Goal: Task Accomplishment & Management: Complete application form

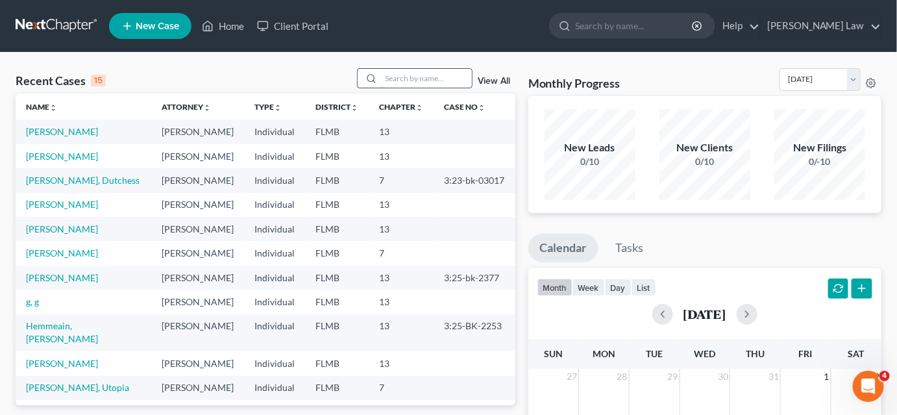
click at [394, 78] on input "search" at bounding box center [426, 78] width 91 height 19
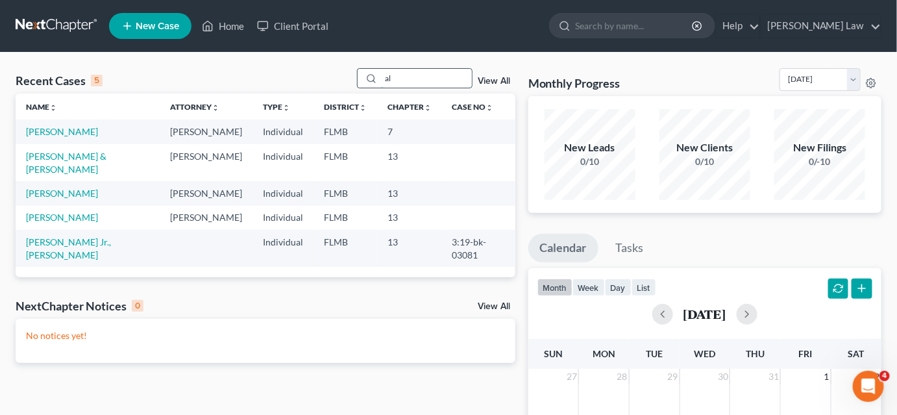
type input "a"
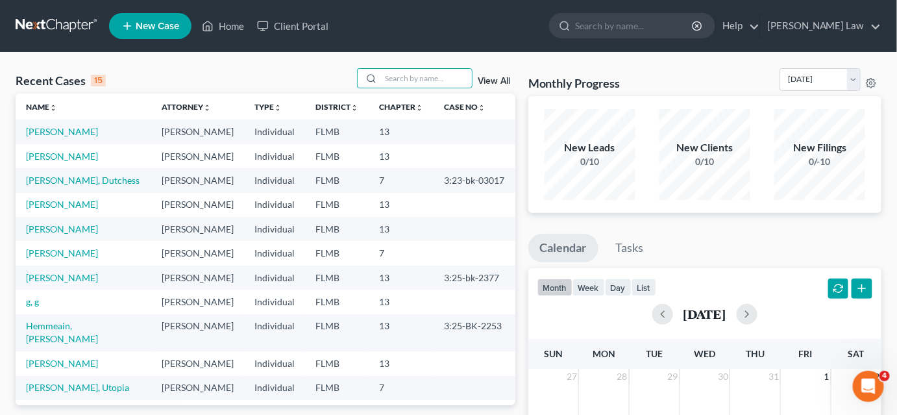
click at [171, 24] on span "New Case" at bounding box center [157, 26] width 43 height 10
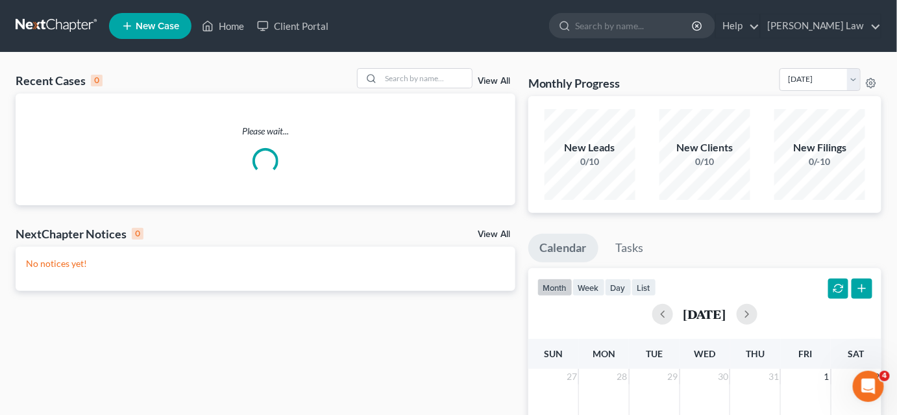
click at [148, 25] on span "New Case" at bounding box center [157, 26] width 43 height 10
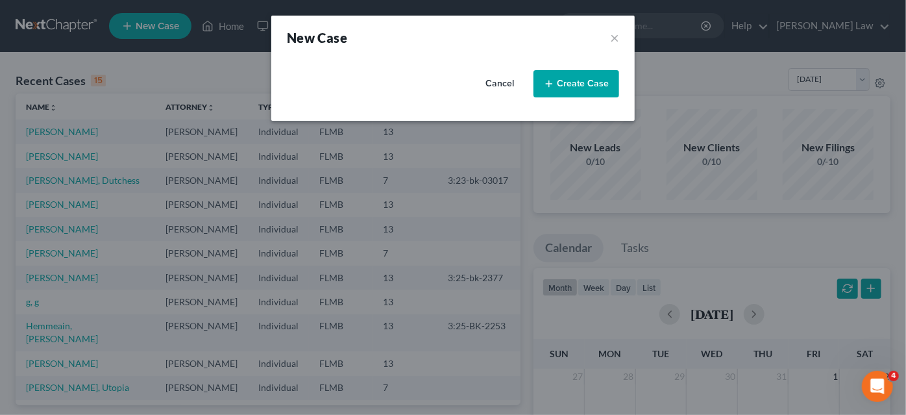
select select "15"
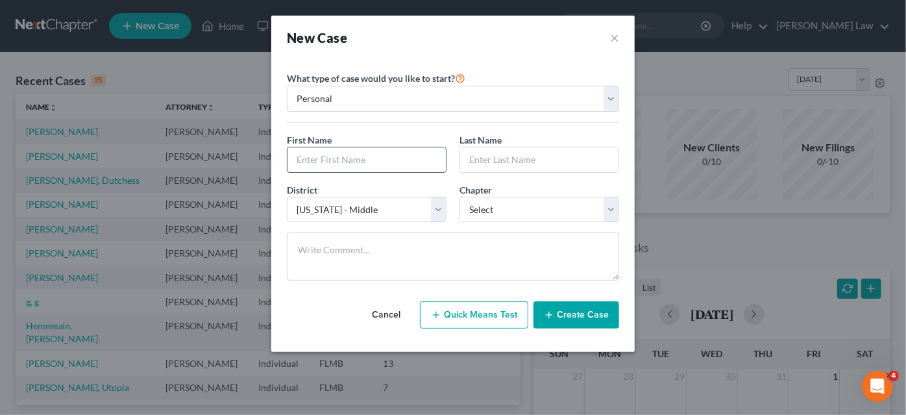
click at [350, 162] on input "text" at bounding box center [367, 159] width 158 height 25
type input "[PERSON_NAME]"
select select "3"
click at [545, 310] on icon "button" at bounding box center [549, 315] width 10 height 10
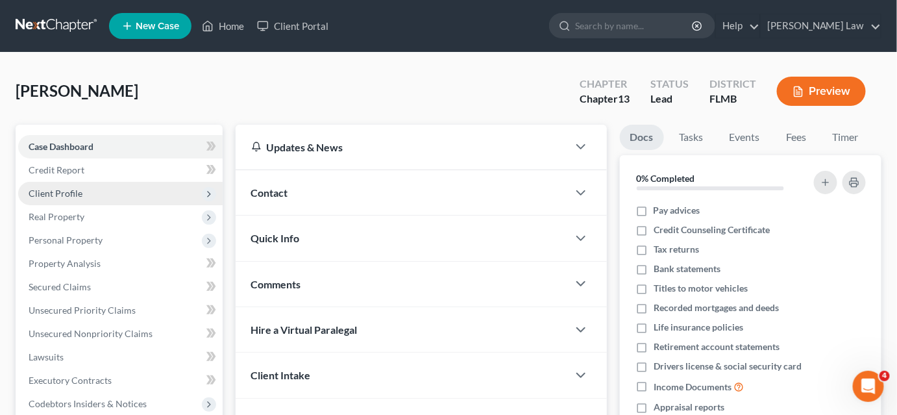
click at [71, 198] on span "Client Profile" at bounding box center [56, 193] width 54 height 11
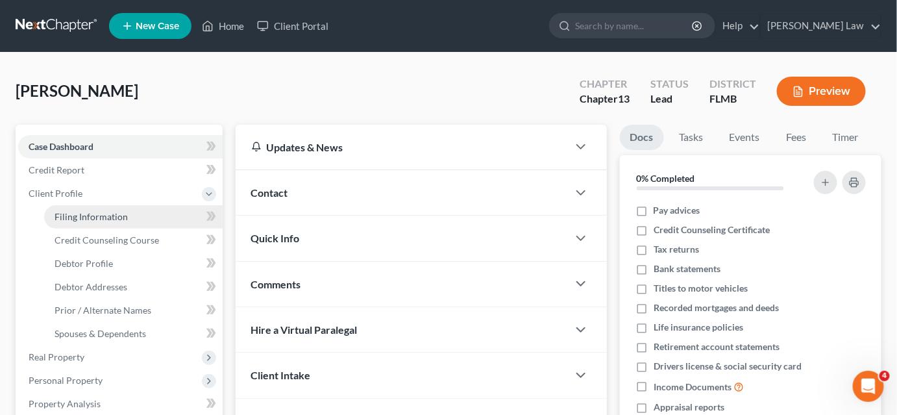
click at [82, 214] on span "Filing Information" at bounding box center [91, 216] width 73 height 11
select select "1"
select select "0"
select select "3"
select select "15"
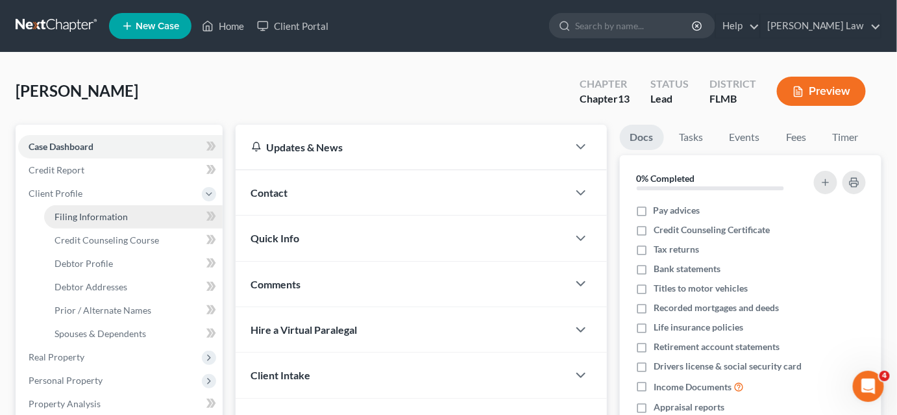
select select "9"
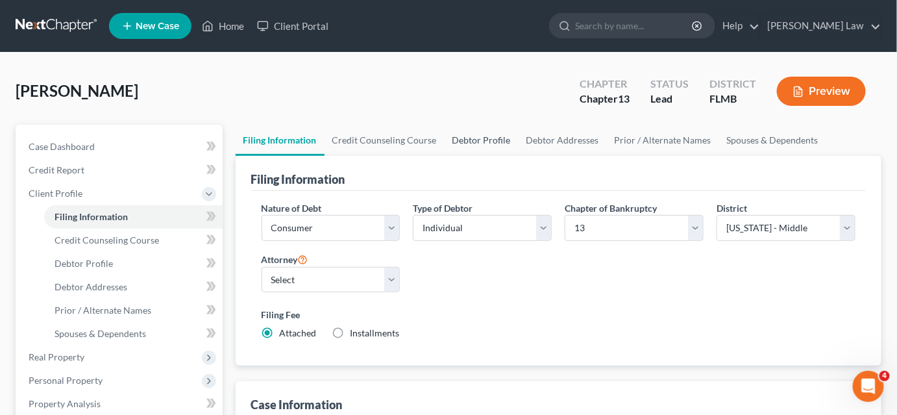
click at [452, 140] on link "Debtor Profile" at bounding box center [482, 140] width 74 height 31
select select "0"
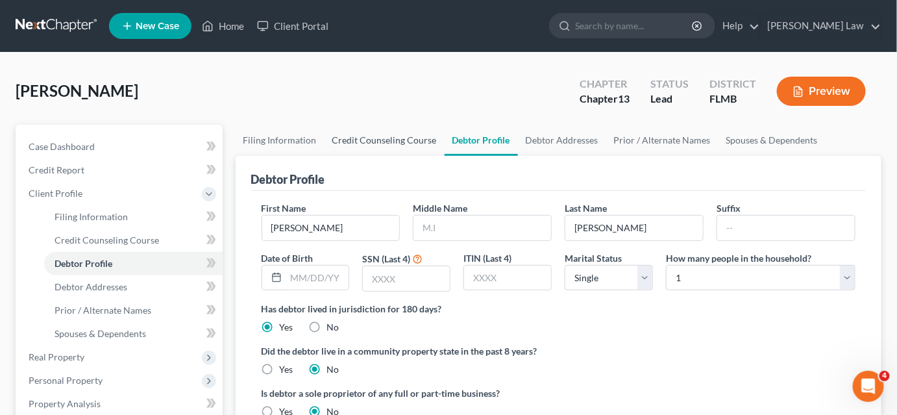
click at [374, 140] on link "Credit Counseling Course" at bounding box center [385, 140] width 120 height 31
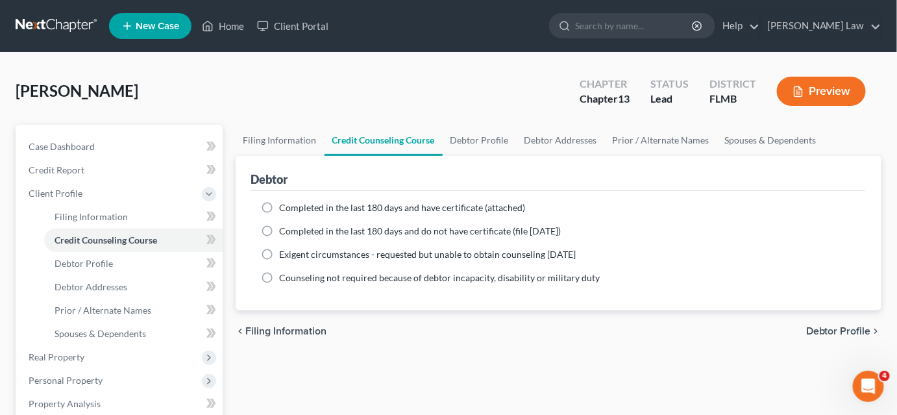
click at [280, 207] on label "Completed in the last 180 days and have certificate (attached)" at bounding box center [403, 207] width 246 height 13
click at [285, 207] on input "Completed in the last 180 days and have certificate (attached)" at bounding box center [289, 205] width 8 height 8
radio input "true"
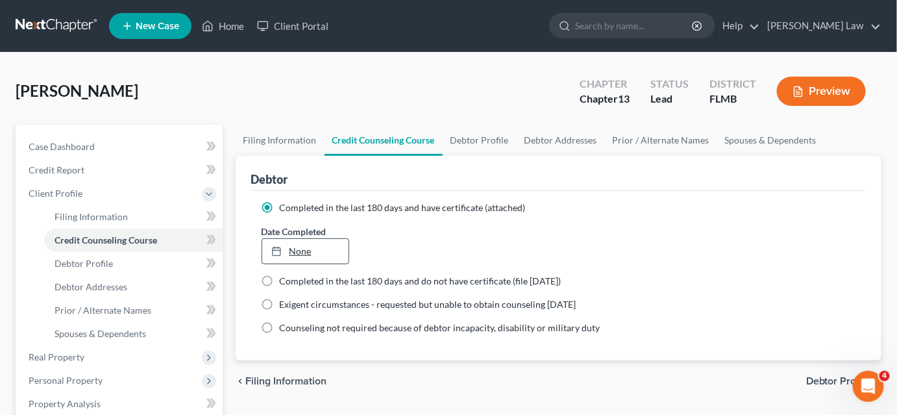
click at [313, 249] on link "None" at bounding box center [305, 251] width 87 height 25
type input "[DATE]"
click at [488, 135] on link "Debtor Profile" at bounding box center [480, 140] width 74 height 31
select select "0"
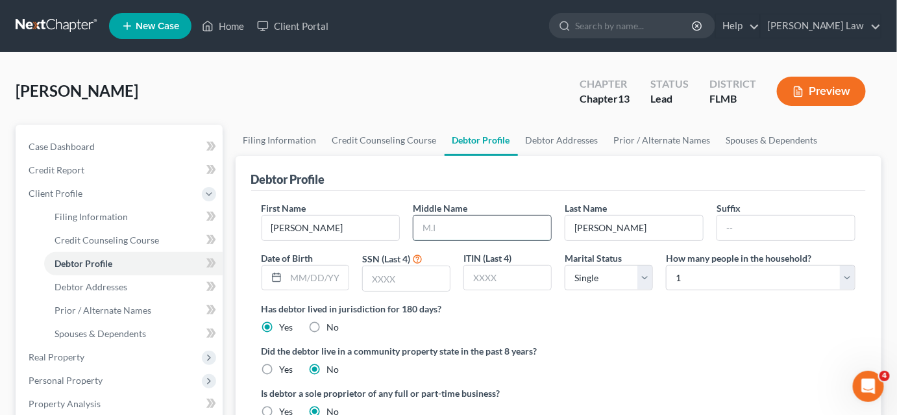
click at [436, 230] on input "text" at bounding box center [483, 228] width 138 height 25
type input "[PERSON_NAME]"
click at [304, 277] on input "text" at bounding box center [317, 278] width 63 height 25
type input "[DATE]"
click at [385, 278] on input "text" at bounding box center [406, 278] width 87 height 25
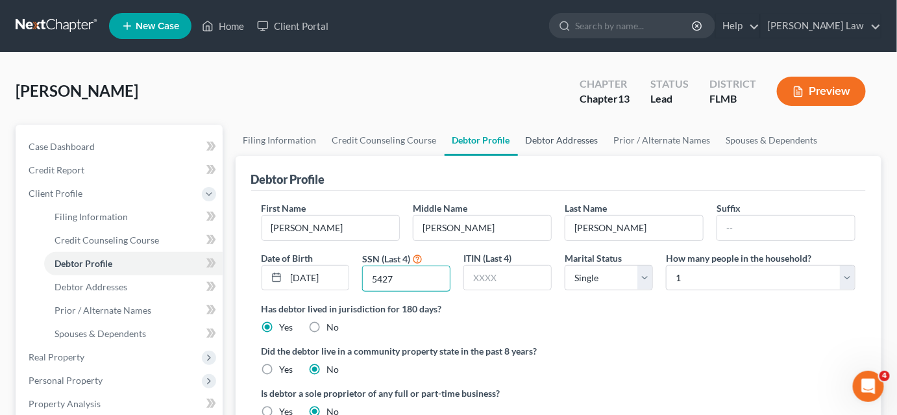
type input "5427"
click at [563, 142] on link "Debtor Addresses" at bounding box center [562, 140] width 88 height 31
select select "0"
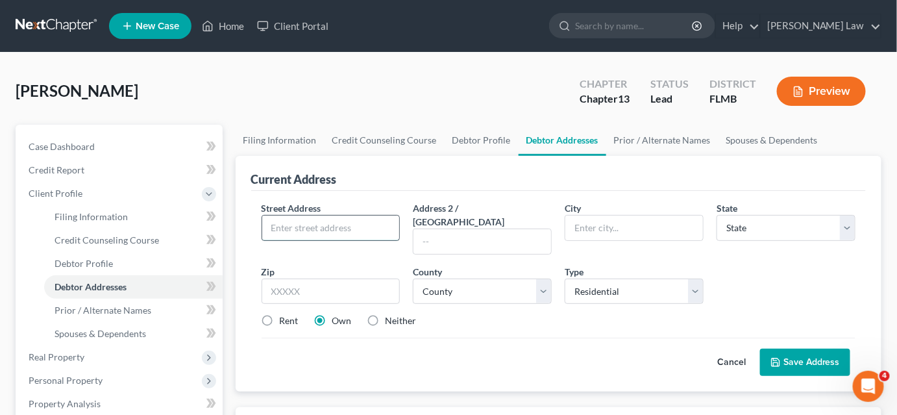
click at [364, 226] on input "text" at bounding box center [331, 228] width 138 height 25
type input "[STREET_ADDRESS][PERSON_NAME]"
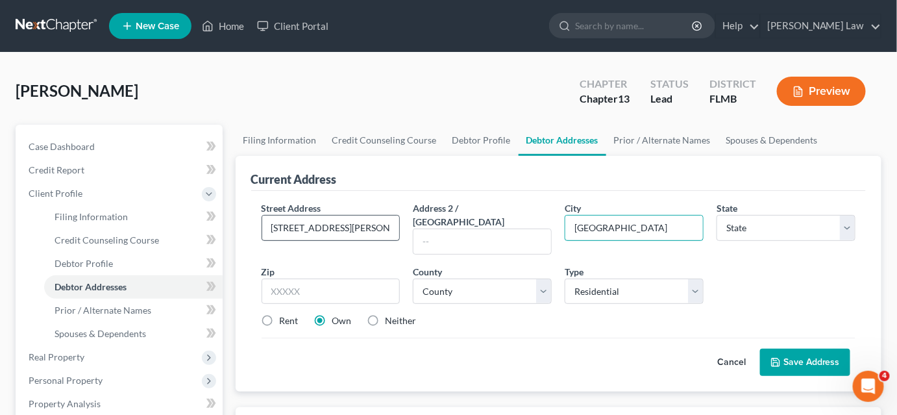
type input "[GEOGRAPHIC_DATA]"
select select "9"
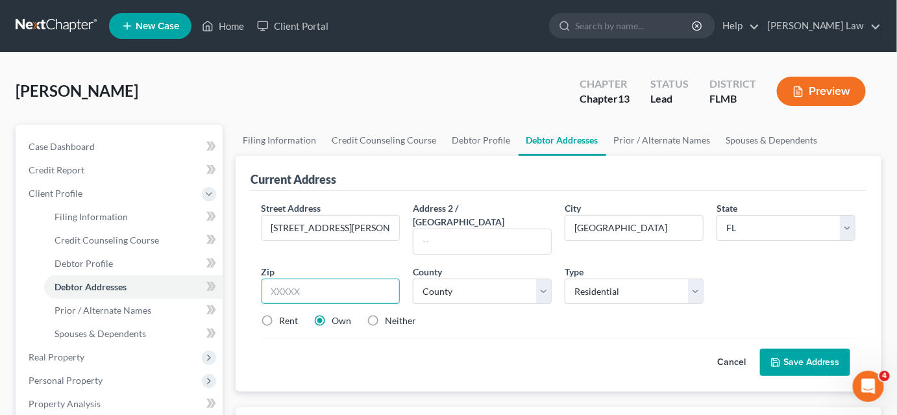
click at [329, 282] on input "text" at bounding box center [331, 291] width 139 height 26
type input "32219"
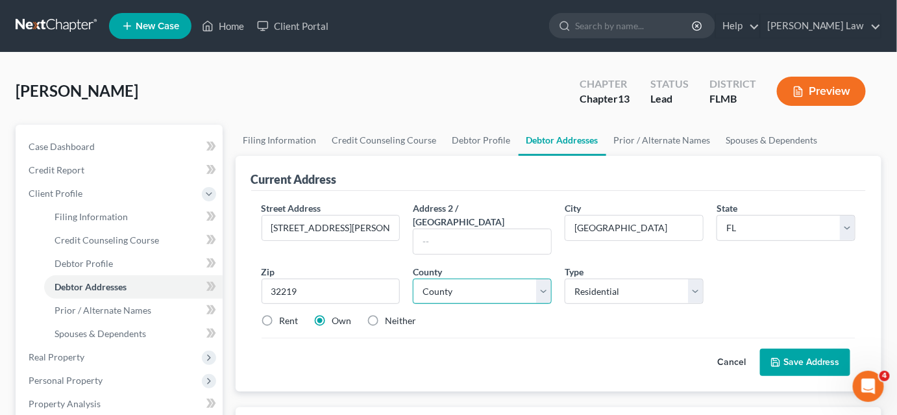
click at [476, 278] on select "County [GEOGRAPHIC_DATA] [GEOGRAPHIC_DATA] [GEOGRAPHIC_DATA] [GEOGRAPHIC_DATA] …" at bounding box center [482, 291] width 139 height 26
select select "14"
click at [413, 278] on select "County [GEOGRAPHIC_DATA] [GEOGRAPHIC_DATA] [GEOGRAPHIC_DATA] [GEOGRAPHIC_DATA] …" at bounding box center [482, 291] width 139 height 26
click at [458, 134] on link "Debtor Profile" at bounding box center [482, 140] width 74 height 31
select select "0"
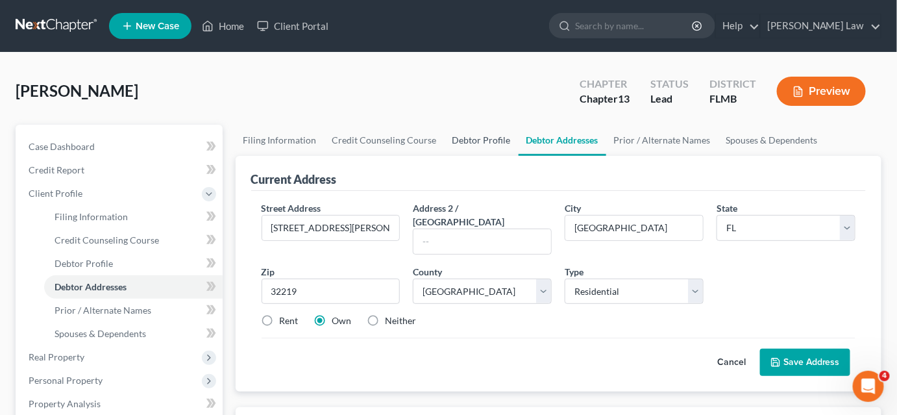
select select "0"
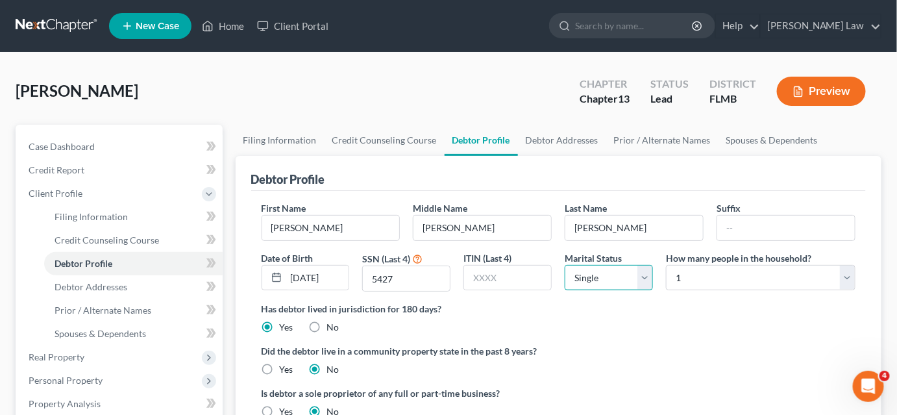
click at [590, 271] on select "Select Single Married Separated Divorced Widowed" at bounding box center [609, 278] width 88 height 26
select select "1"
click at [565, 265] on select "Select Single Married Separated Divorced Widowed" at bounding box center [609, 278] width 88 height 26
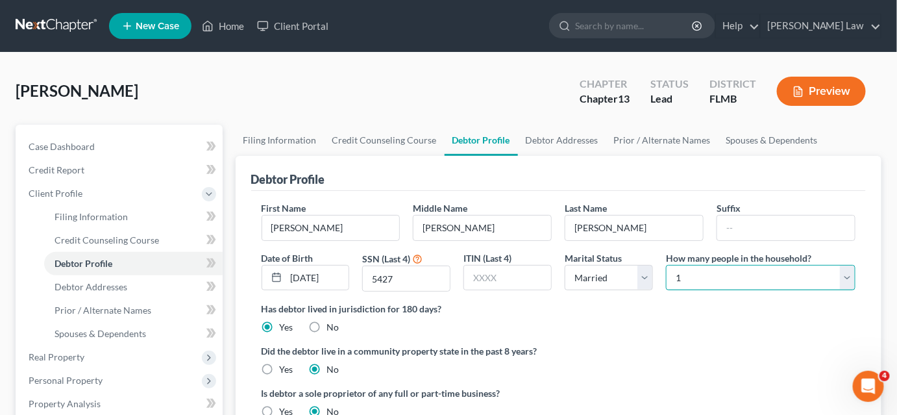
click at [694, 275] on select "Select 1 2 3 4 5 6 7 8 9 10 11 12 13 14 15 16 17 18 19 20" at bounding box center [761, 278] width 190 height 26
select select "1"
click at [666, 265] on select "Select 1 2 3 4 5 6 7 8 9 10 11 12 13 14 15 16 17 18 19 20" at bounding box center [761, 278] width 190 height 26
click at [546, 140] on link "Debtor Addresses" at bounding box center [562, 140] width 88 height 31
select select "0"
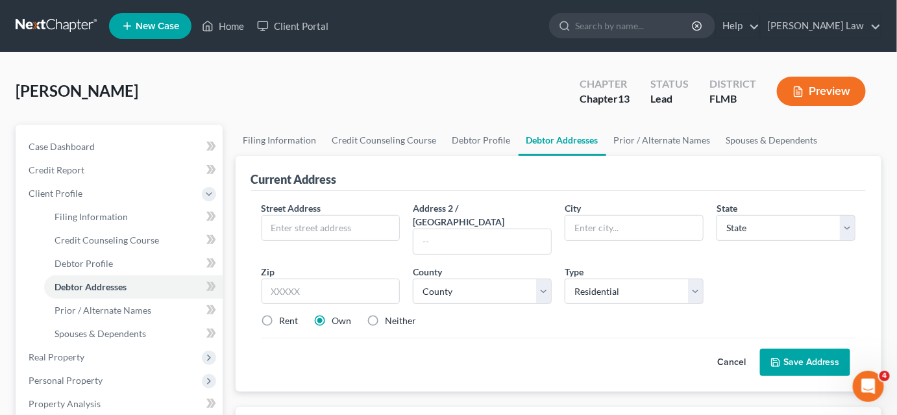
click at [280, 314] on label "Rent" at bounding box center [289, 320] width 19 height 13
click at [285, 314] on input "Rent" at bounding box center [289, 318] width 8 height 8
radio input "true"
click at [290, 280] on input "text" at bounding box center [331, 291] width 139 height 26
type input "32219"
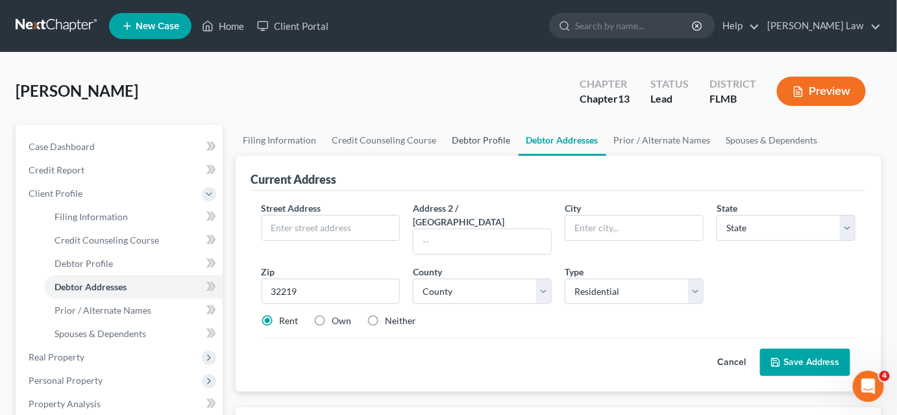
click at [467, 140] on link "Debtor Profile" at bounding box center [482, 140] width 74 height 31
select select "1"
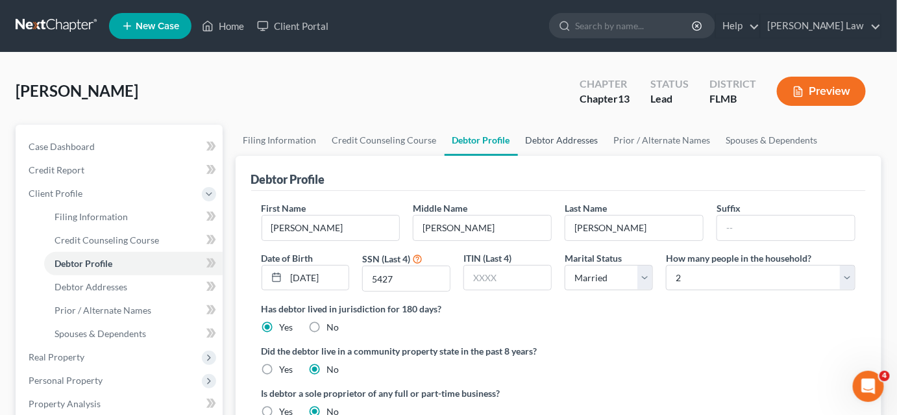
click at [543, 136] on link "Debtor Addresses" at bounding box center [562, 140] width 88 height 31
select select "0"
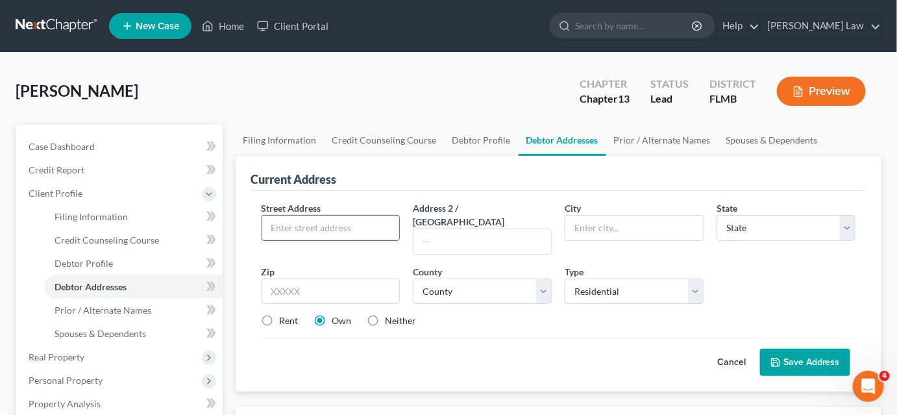
click at [320, 234] on input "text" at bounding box center [331, 228] width 138 height 25
type input "[STREET_ADDRESS][PERSON_NAME]"
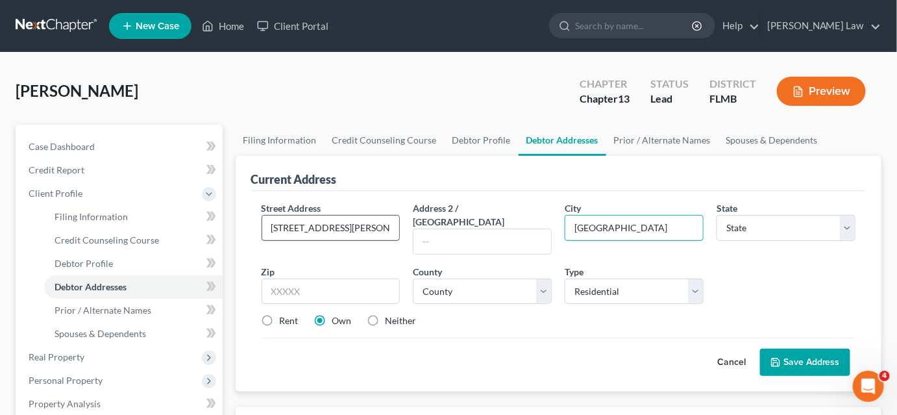
type input "[GEOGRAPHIC_DATA]"
select select "9"
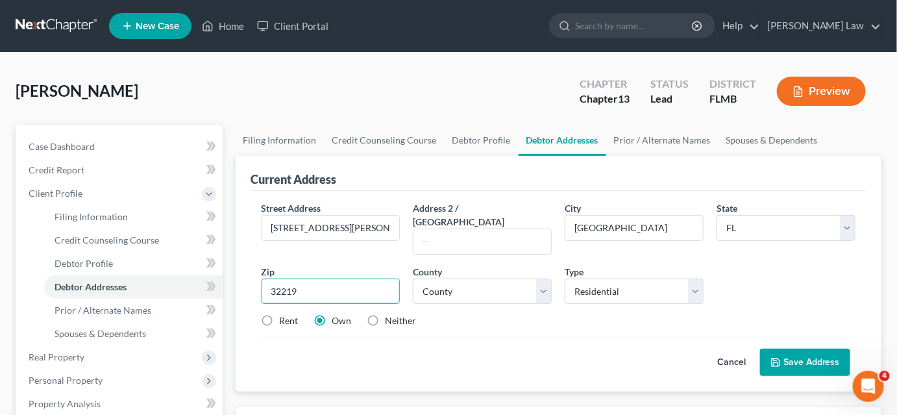
type input "32219"
drag, startPoint x: 266, startPoint y: 301, endPoint x: 273, endPoint y: 303, distance: 8.0
click at [280, 314] on label "Rent" at bounding box center [289, 320] width 19 height 13
click at [285, 314] on input "Rent" at bounding box center [289, 318] width 8 height 8
radio input "true"
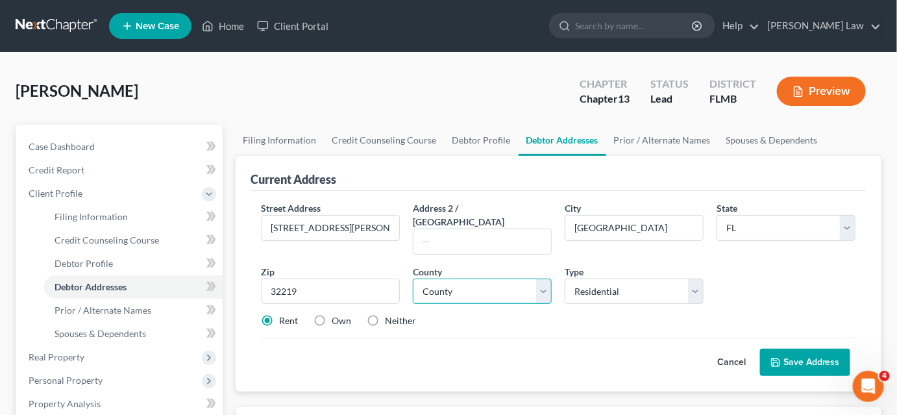
click at [441, 278] on select "County [GEOGRAPHIC_DATA] [GEOGRAPHIC_DATA] [GEOGRAPHIC_DATA] [GEOGRAPHIC_DATA] …" at bounding box center [482, 291] width 139 height 26
select select "14"
click at [413, 278] on select "County [GEOGRAPHIC_DATA] [GEOGRAPHIC_DATA] [GEOGRAPHIC_DATA] [GEOGRAPHIC_DATA] …" at bounding box center [482, 291] width 139 height 26
click at [816, 351] on button "Save Address" at bounding box center [805, 362] width 90 height 27
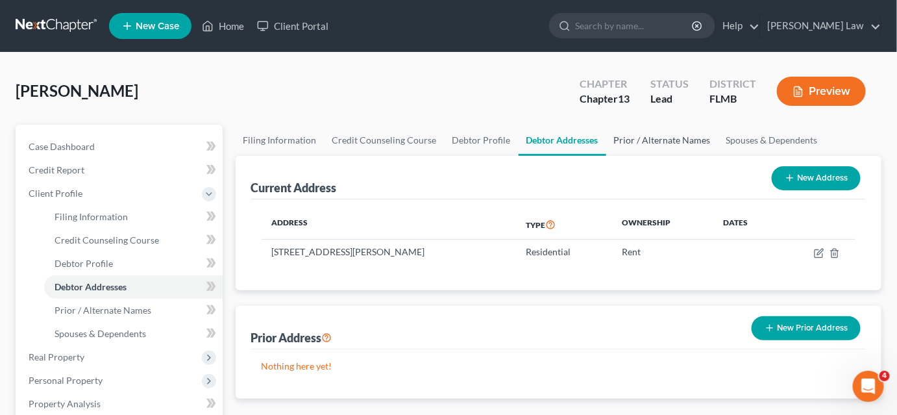
click at [647, 142] on link "Prior / Alternate Names" at bounding box center [662, 140] width 112 height 31
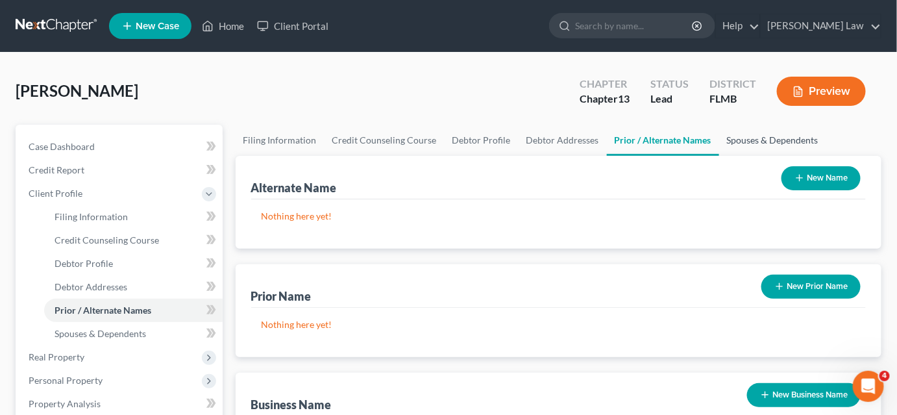
click at [741, 136] on link "Spouses & Dependents" at bounding box center [772, 140] width 107 height 31
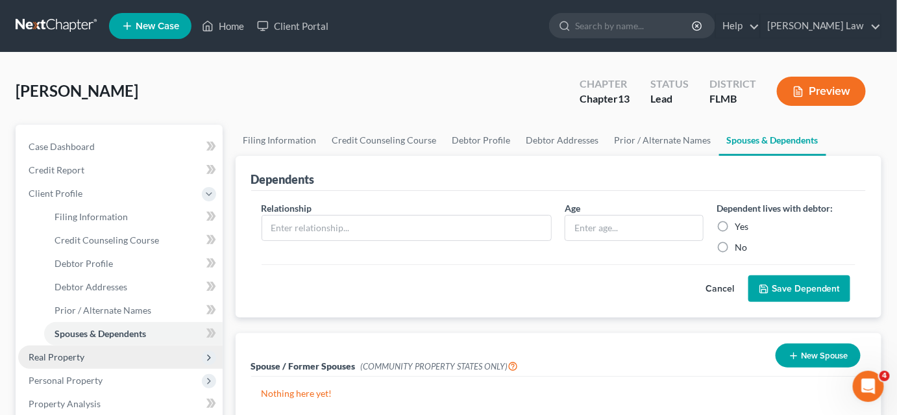
click at [119, 358] on span "Real Property" at bounding box center [120, 356] width 204 height 23
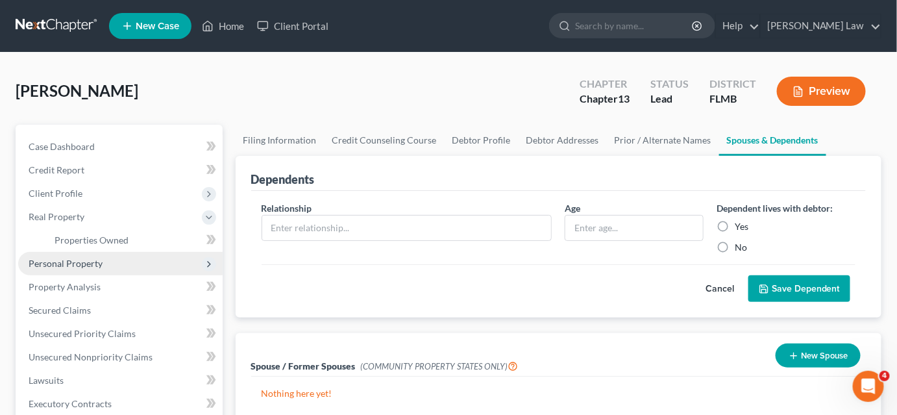
click at [100, 269] on span "Personal Property" at bounding box center [120, 263] width 204 height 23
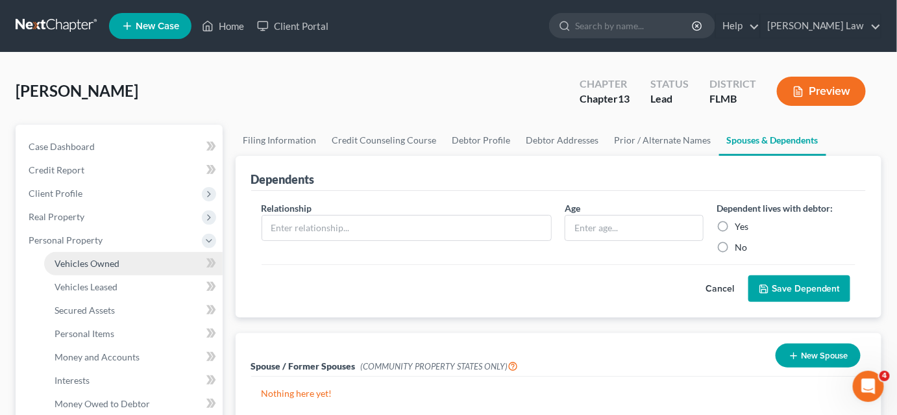
click at [106, 262] on span "Vehicles Owned" at bounding box center [87, 263] width 65 height 11
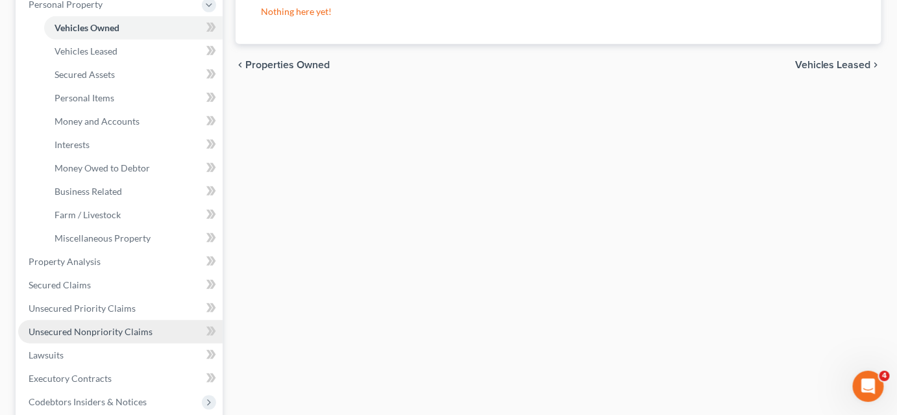
scroll to position [413, 0]
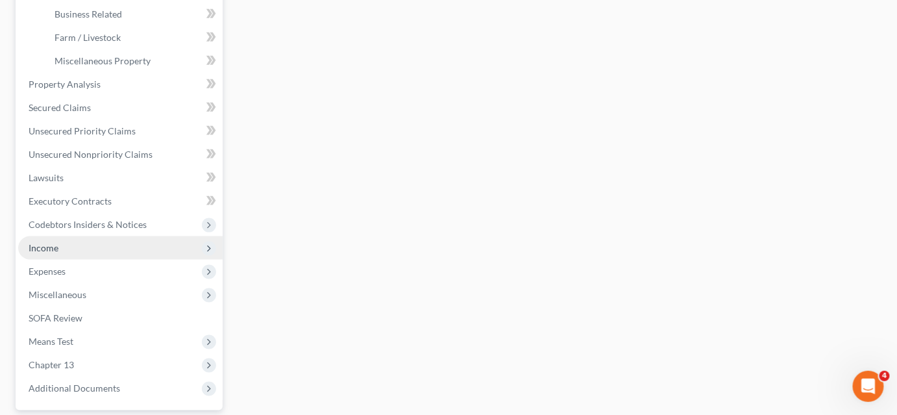
click at [93, 251] on span "Income" at bounding box center [120, 247] width 204 height 23
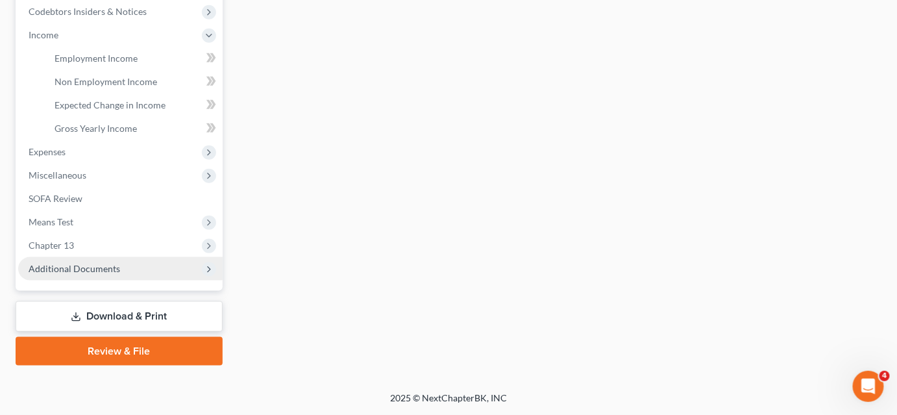
scroll to position [391, 0]
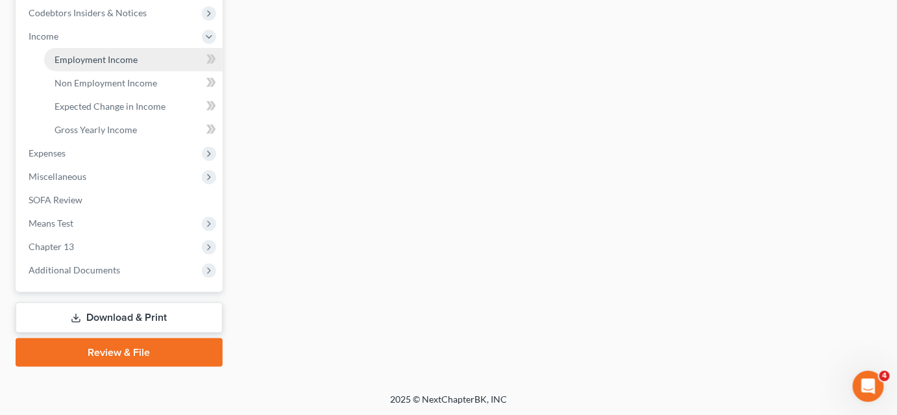
click at [114, 61] on span "Employment Income" at bounding box center [96, 59] width 83 height 11
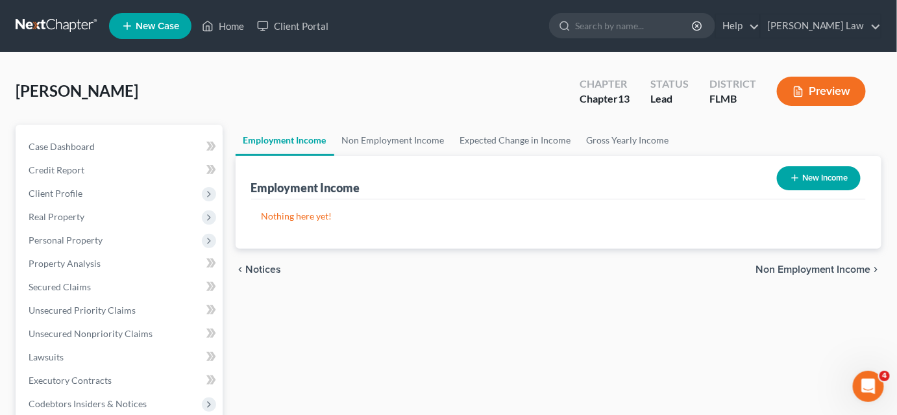
click at [828, 192] on div "New Income" at bounding box center [819, 178] width 94 height 34
click at [824, 178] on button "New Income" at bounding box center [819, 178] width 84 height 24
select select "0"
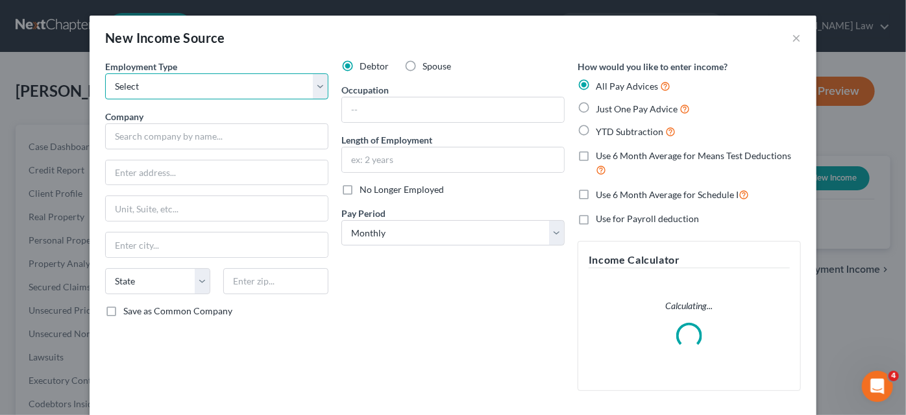
click at [158, 90] on select "Select Full or [DEMOGRAPHIC_DATA] Employment Self Employment" at bounding box center [216, 86] width 223 height 26
select select "0"
click at [105, 73] on select "Select Full or [DEMOGRAPHIC_DATA] Employment Self Employment" at bounding box center [216, 86] width 223 height 26
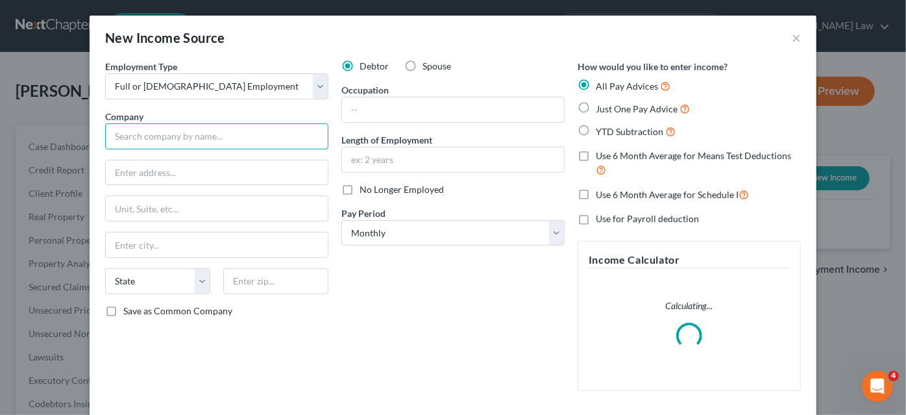
click at [147, 132] on input "text" at bounding box center [216, 136] width 223 height 26
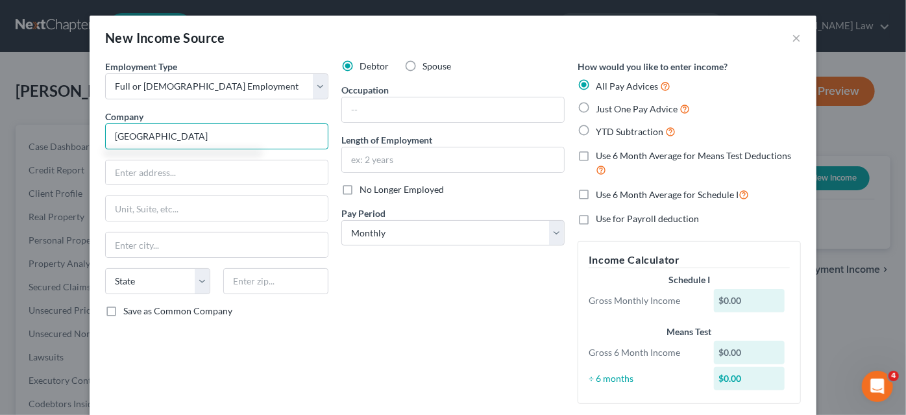
type input "[GEOGRAPHIC_DATA]"
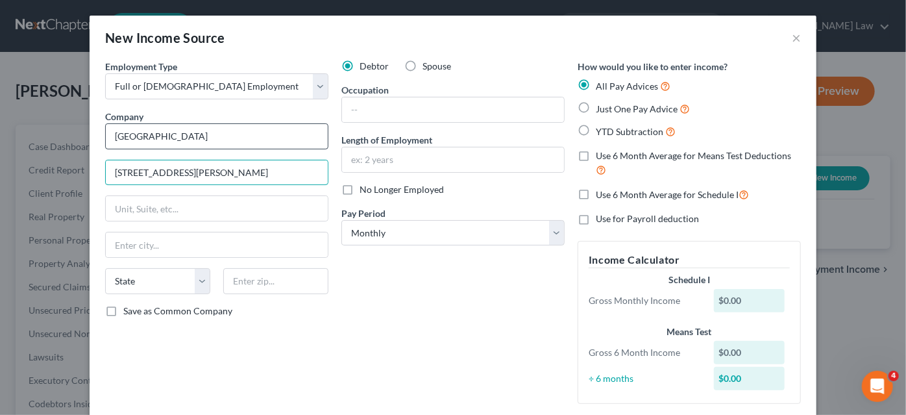
type input "[STREET_ADDRESS][PERSON_NAME]"
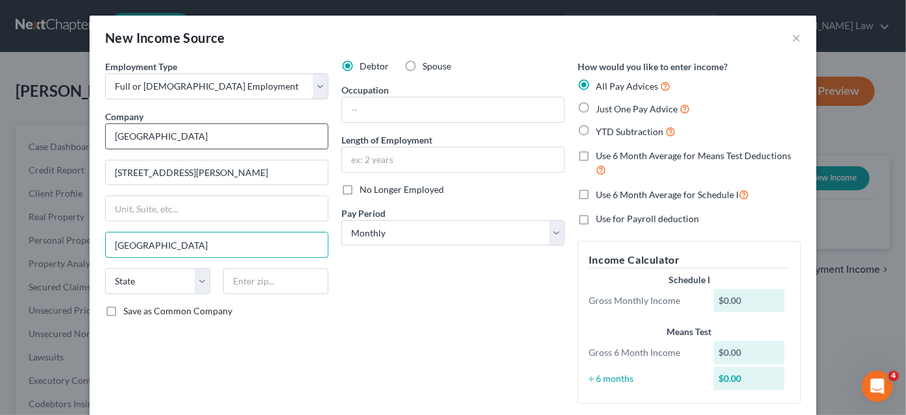
type input "[GEOGRAPHIC_DATA]"
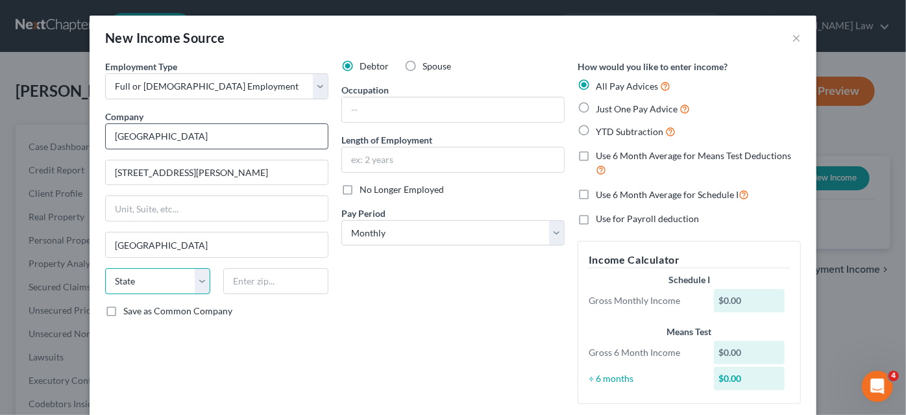
select select "9"
type input "3"
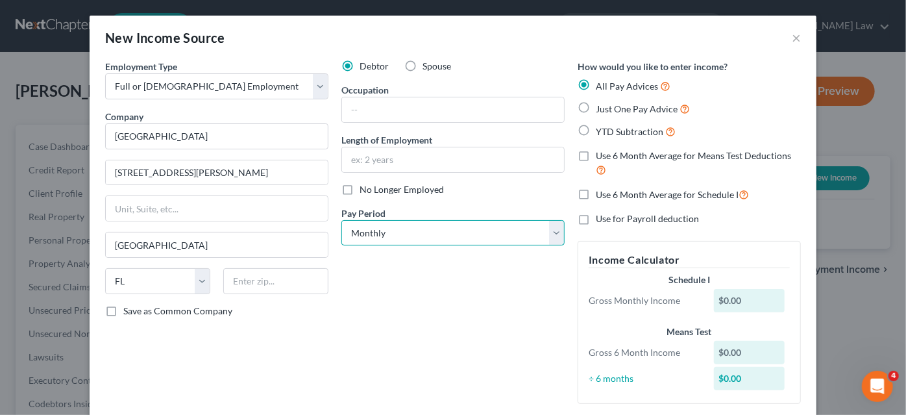
click at [365, 234] on select "Select Monthly Twice Monthly Every Other Week Weekly" at bounding box center [452, 233] width 223 height 26
select select "3"
click at [341, 220] on select "Select Monthly Twice Monthly Every Other Week Weekly" at bounding box center [452, 233] width 223 height 26
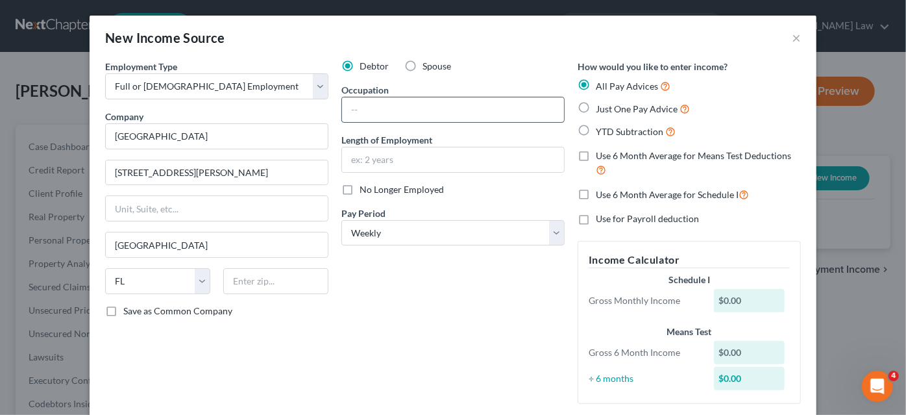
click at [364, 112] on input "text" at bounding box center [453, 109] width 222 height 25
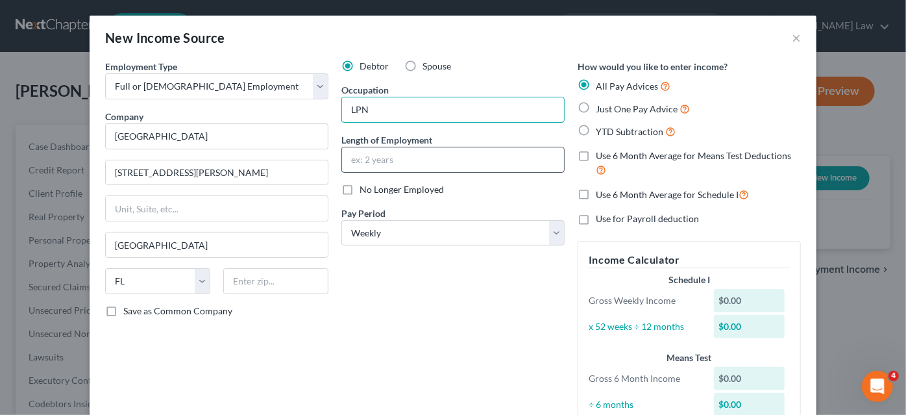
type input "LPN"
click at [373, 169] on input "text" at bounding box center [453, 159] width 222 height 25
type input "3 years"
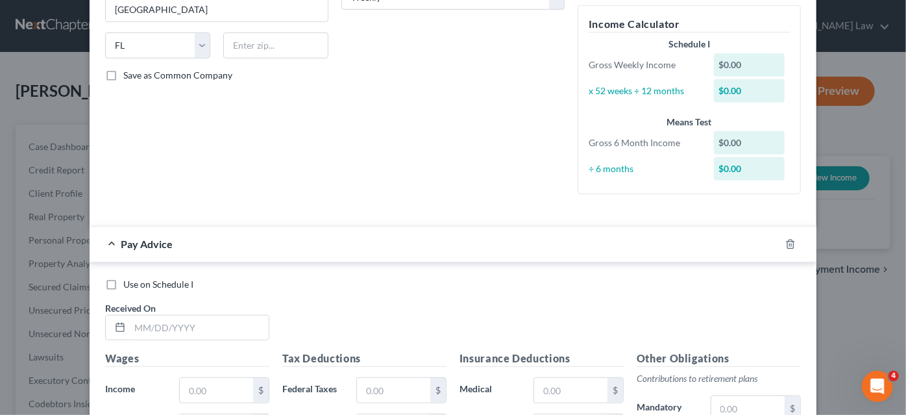
scroll to position [354, 0]
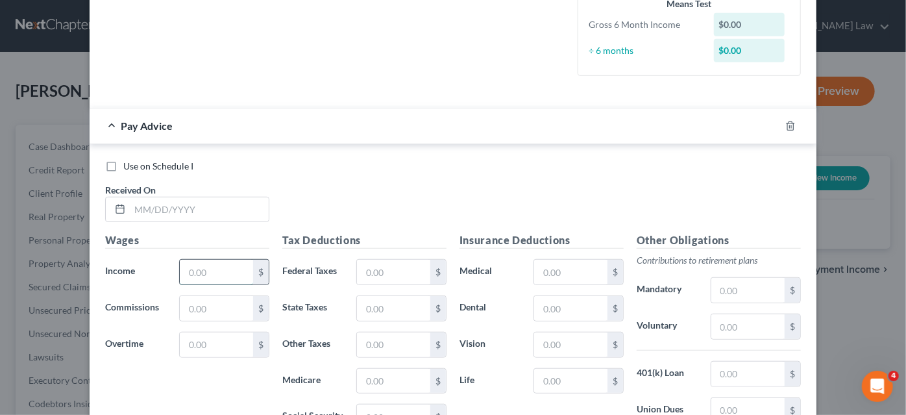
click at [223, 271] on input "text" at bounding box center [216, 272] width 73 height 25
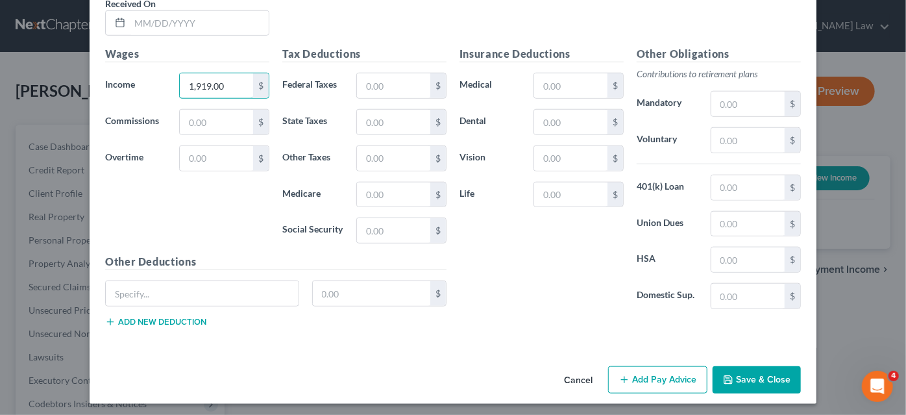
type input "1,919.00"
click at [728, 378] on icon "button" at bounding box center [728, 380] width 10 height 10
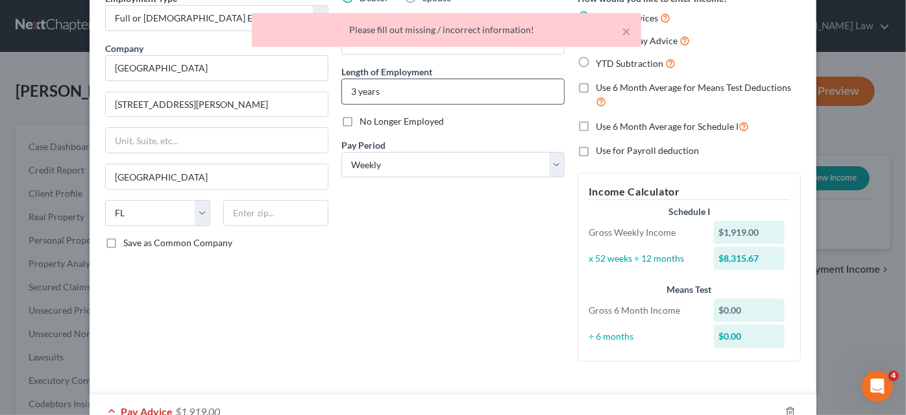
scroll to position [0, 0]
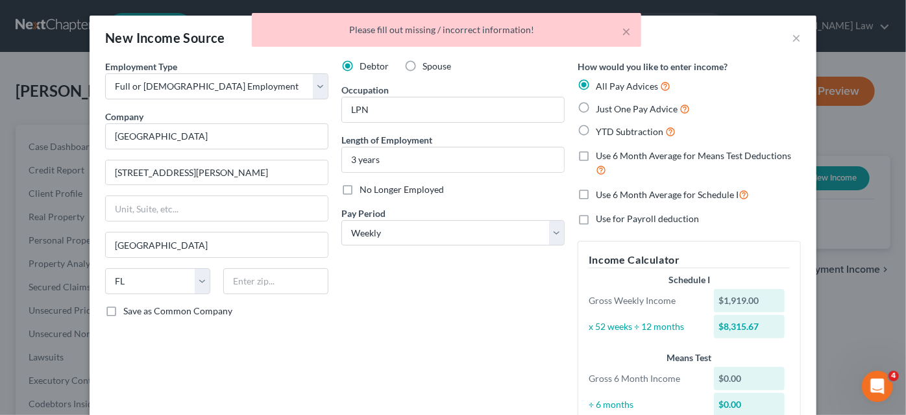
click at [596, 105] on label "Just One Pay Advice" at bounding box center [643, 108] width 94 height 15
click at [601, 105] on input "Just One Pay Advice" at bounding box center [605, 105] width 8 height 8
radio input "true"
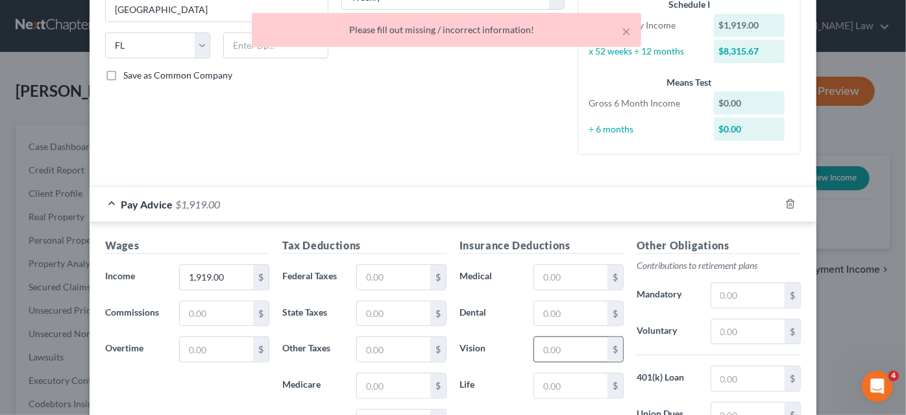
scroll to position [413, 0]
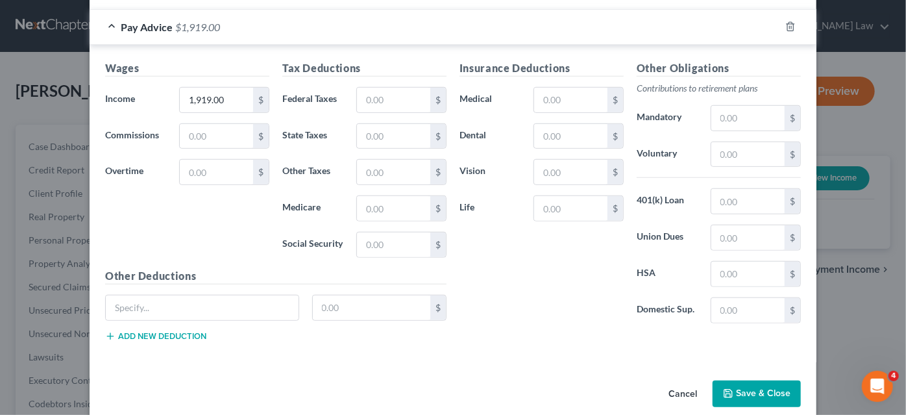
click at [718, 383] on button "Save & Close" at bounding box center [757, 393] width 88 height 27
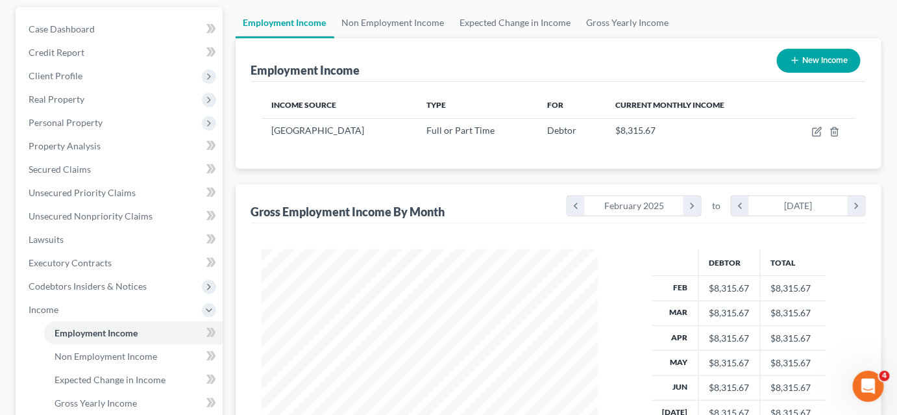
scroll to position [295, 0]
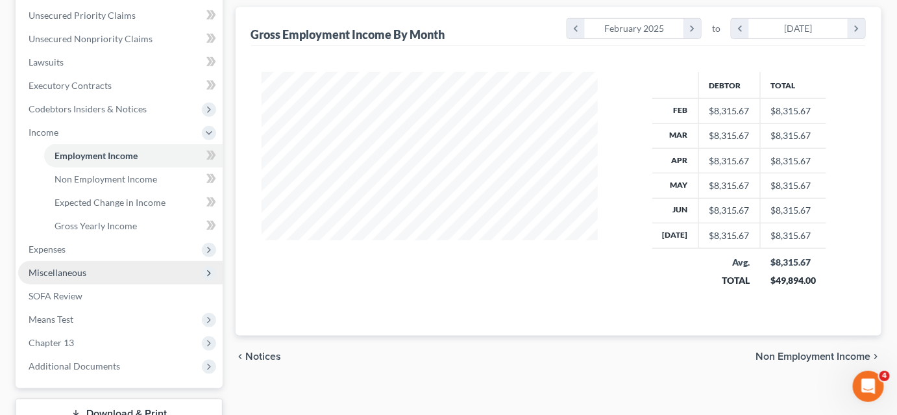
click at [100, 269] on span "Miscellaneous" at bounding box center [120, 272] width 204 height 23
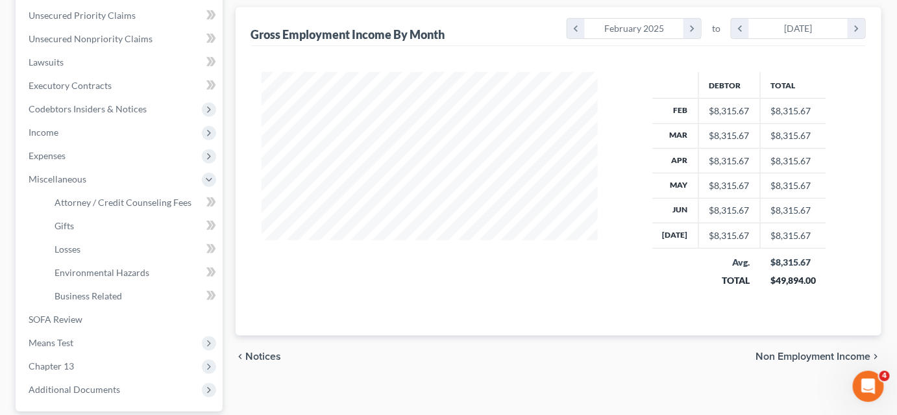
scroll to position [354, 0]
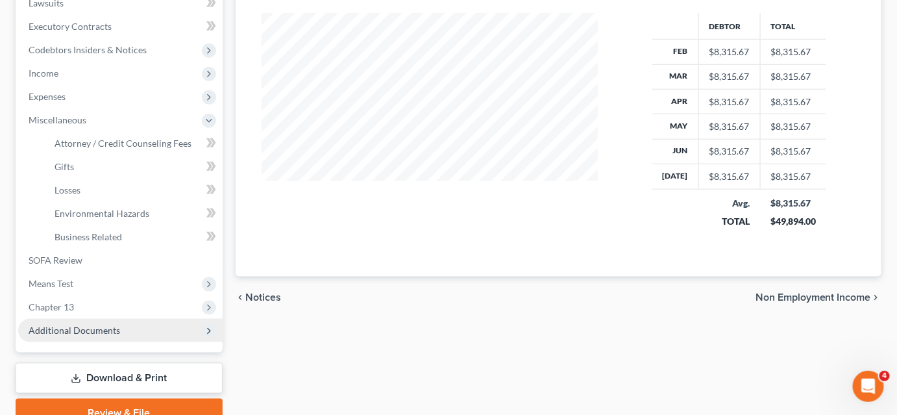
click at [84, 332] on span "Additional Documents" at bounding box center [75, 330] width 92 height 11
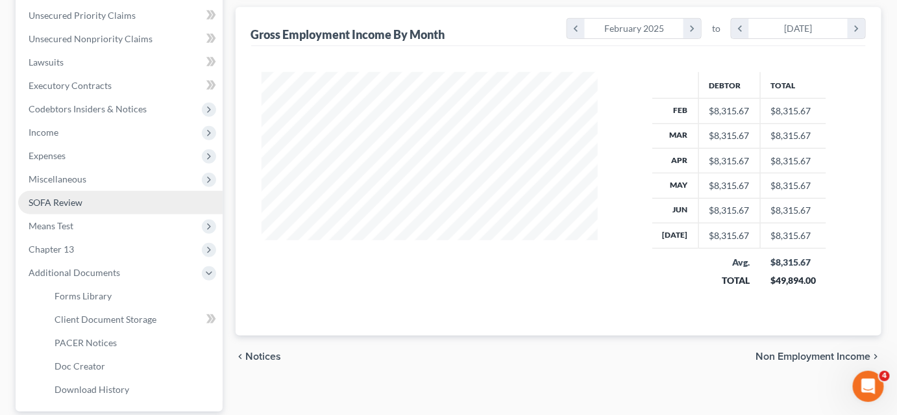
scroll to position [236, 0]
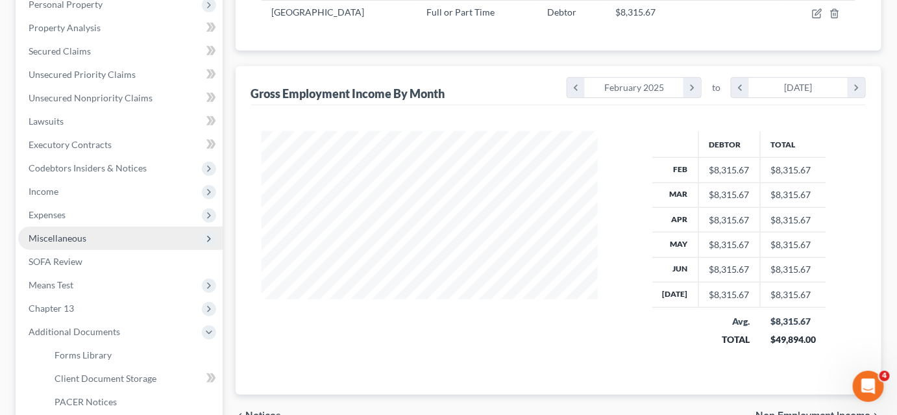
click at [98, 241] on span "Miscellaneous" at bounding box center [120, 238] width 204 height 23
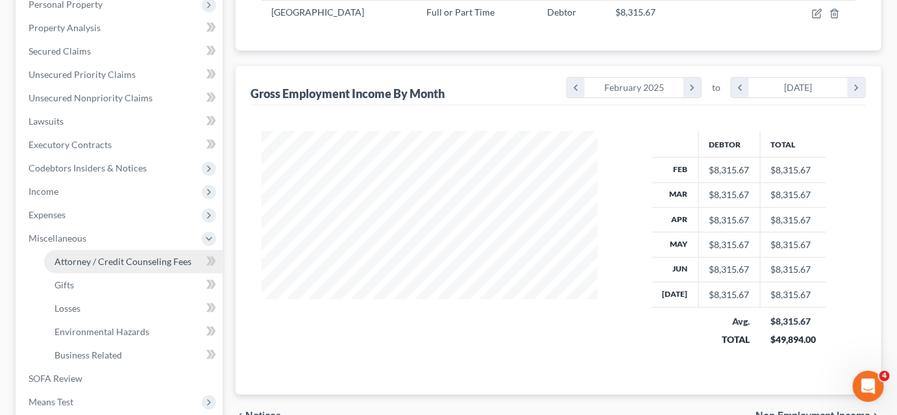
click at [99, 260] on span "Attorney / Credit Counseling Fees" at bounding box center [123, 261] width 137 height 11
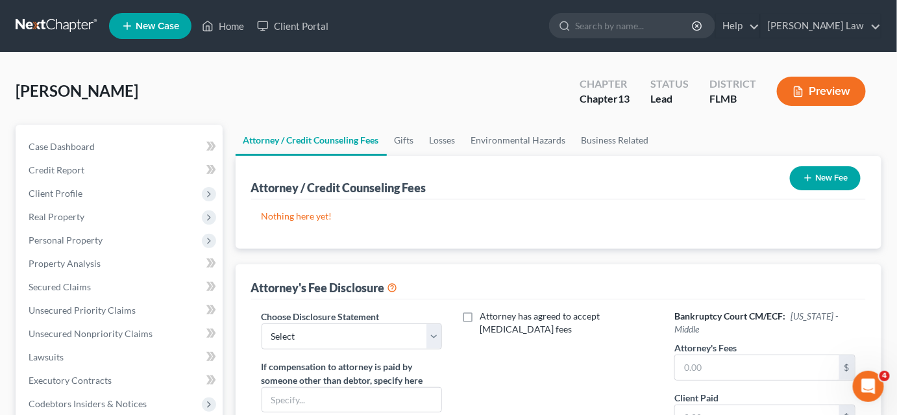
scroll to position [177, 0]
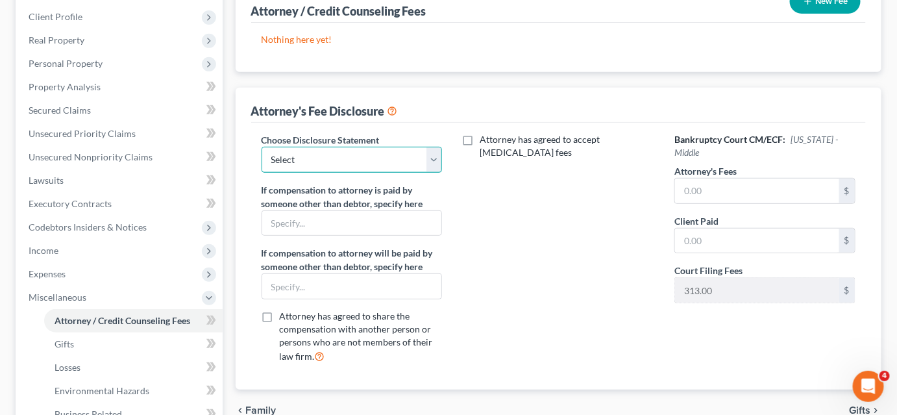
click at [327, 151] on select "Select Attorney" at bounding box center [352, 160] width 180 height 26
select select "0"
click at [262, 147] on select "Select Attorney" at bounding box center [352, 160] width 180 height 26
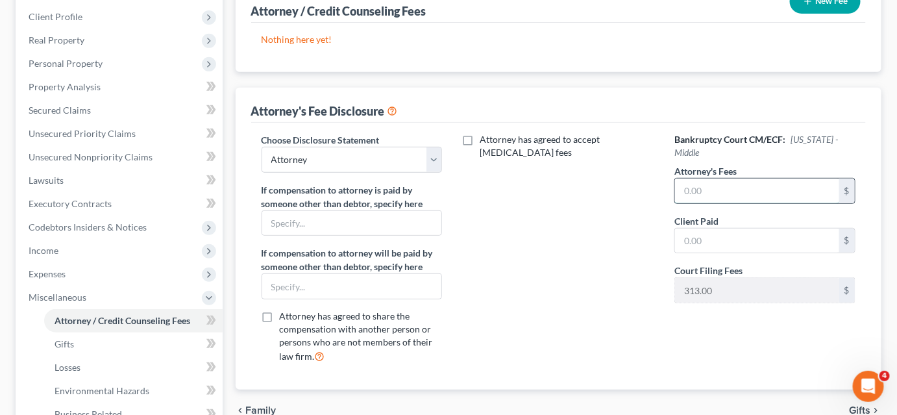
click at [704, 179] on input "text" at bounding box center [757, 191] width 164 height 25
click at [720, 229] on input "text" at bounding box center [757, 241] width 164 height 25
type input "1,600.00"
click at [689, 229] on input "text" at bounding box center [757, 241] width 164 height 25
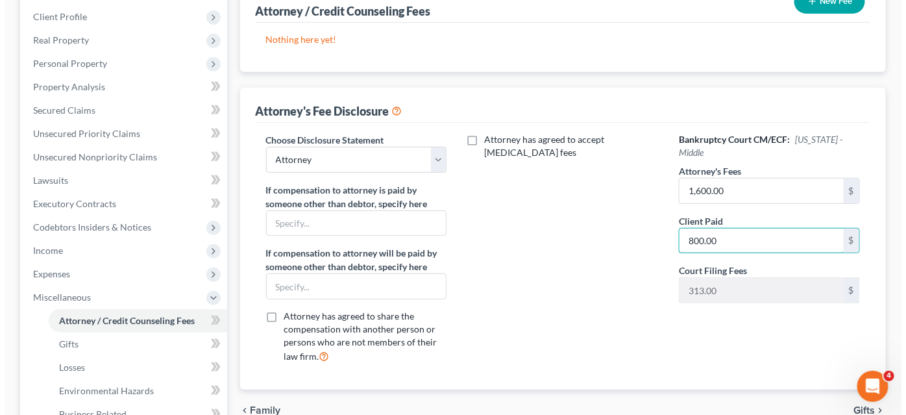
scroll to position [118, 0]
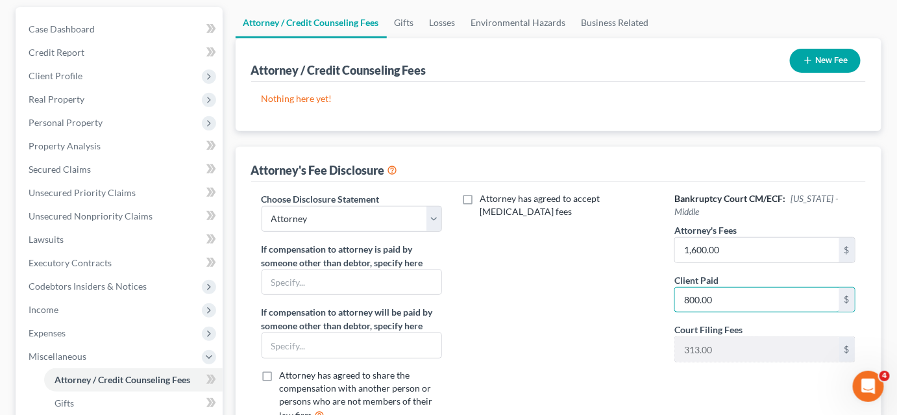
type input "800.00"
click at [818, 60] on button "New Fee" at bounding box center [825, 61] width 71 height 24
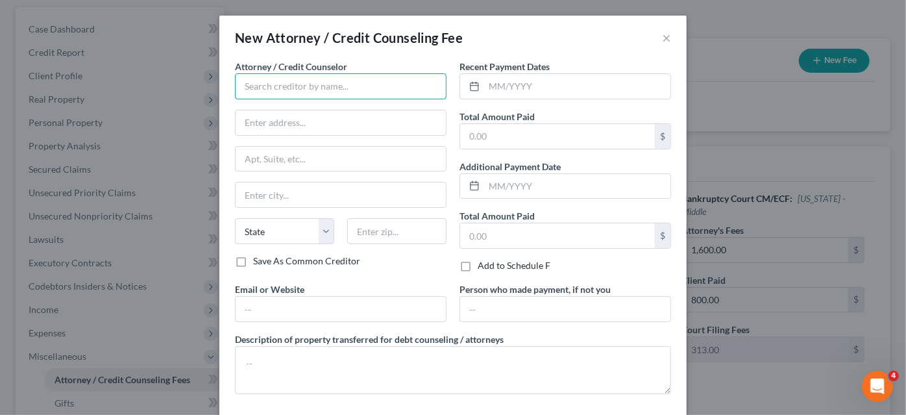
click at [332, 82] on input "text" at bounding box center [341, 86] width 212 height 26
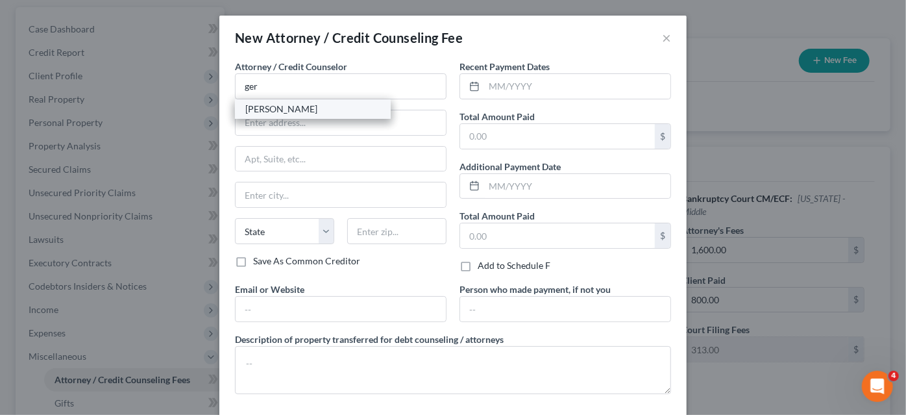
click at [280, 107] on div "[PERSON_NAME]" at bounding box center [312, 109] width 135 height 13
type input "[PERSON_NAME]"
type input "[STREET_ADDRESS]"
type input "#404"
type input "[GEOGRAPHIC_DATA]"
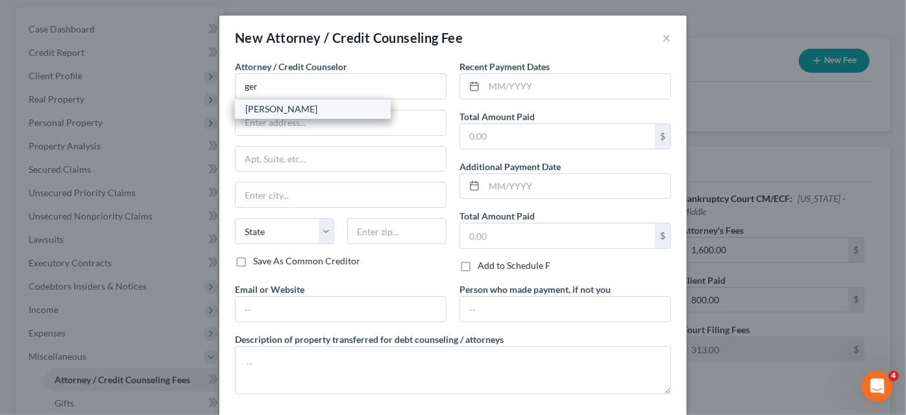
select select "9"
type input "32202"
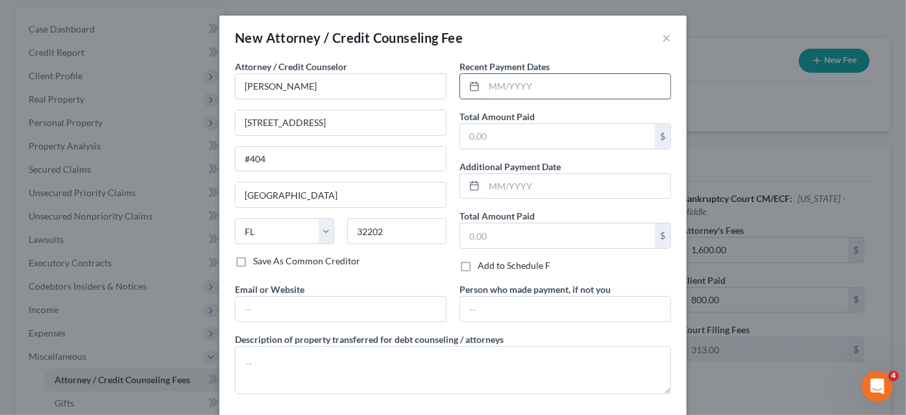
click at [518, 90] on input "text" at bounding box center [577, 86] width 186 height 25
type input "[DATE]"
click at [513, 129] on input "text" at bounding box center [557, 136] width 195 height 25
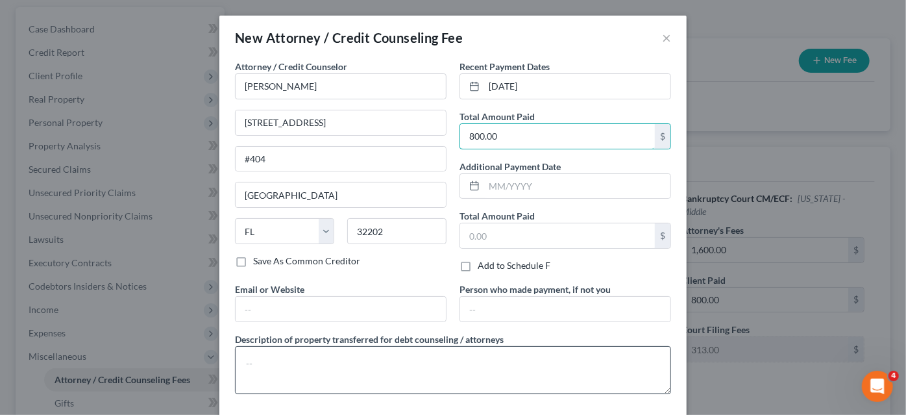
type input "800.00"
click at [382, 357] on textarea at bounding box center [453, 370] width 436 height 48
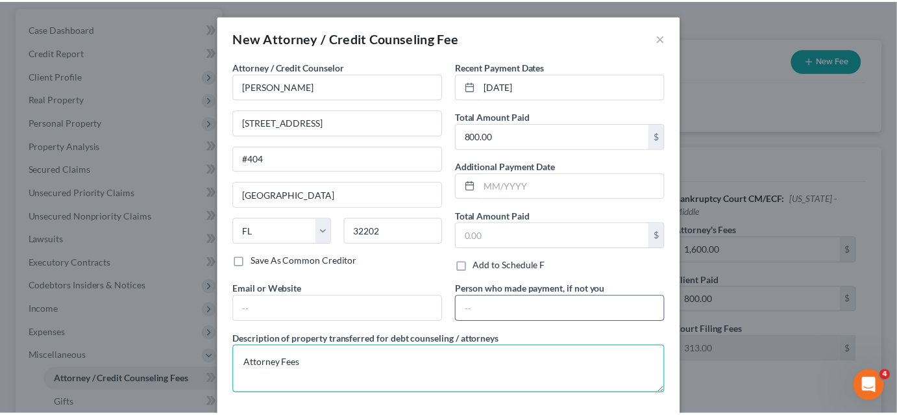
scroll to position [58, 0]
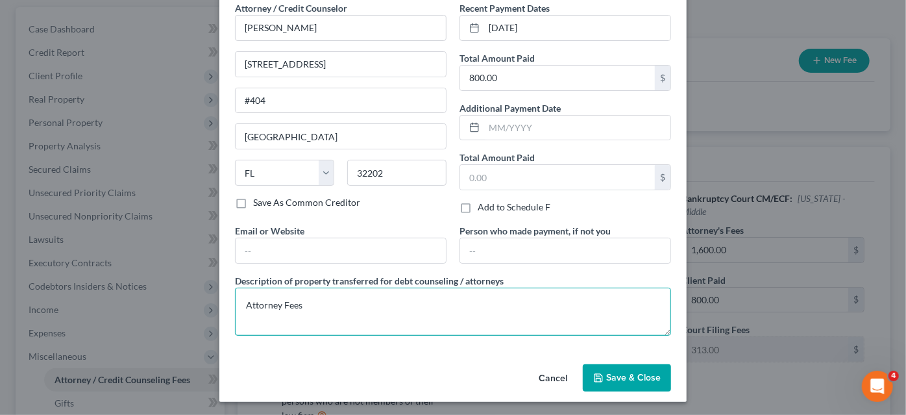
type textarea "Attorney Fees"
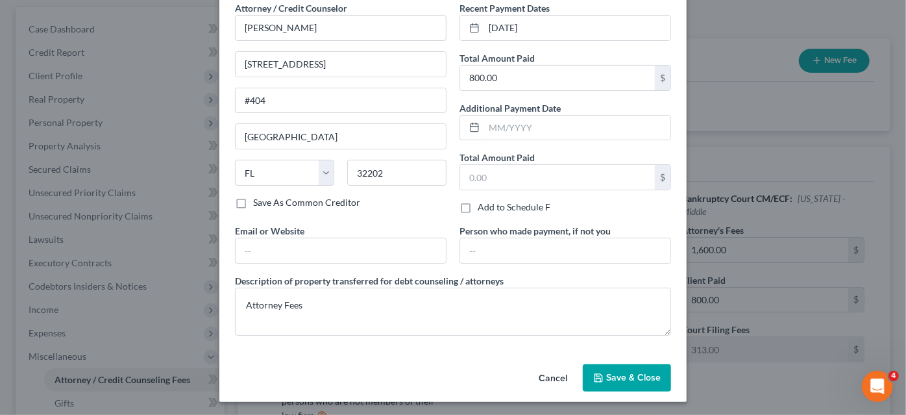
click at [596, 373] on icon "button" at bounding box center [598, 378] width 10 height 10
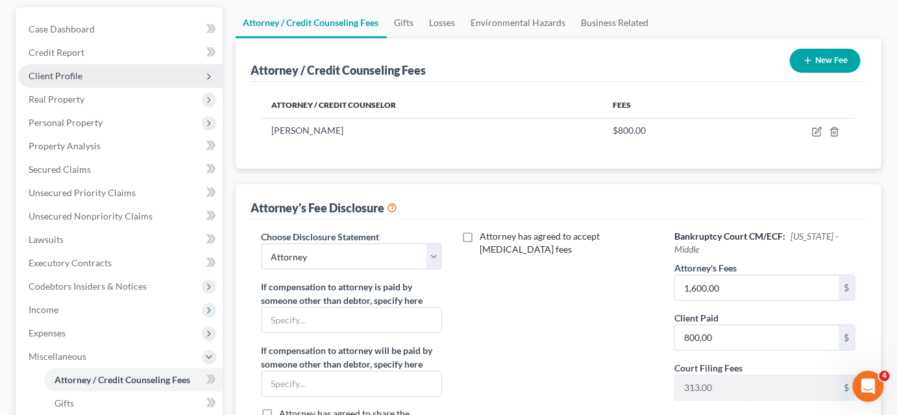
click at [78, 73] on span "Client Profile" at bounding box center [56, 75] width 54 height 11
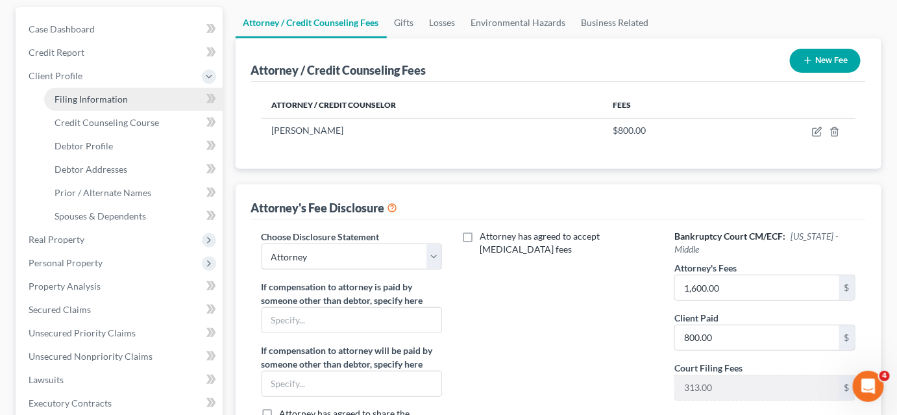
click at [101, 97] on span "Filing Information" at bounding box center [91, 98] width 73 height 11
select select "1"
select select "0"
select select "3"
select select "15"
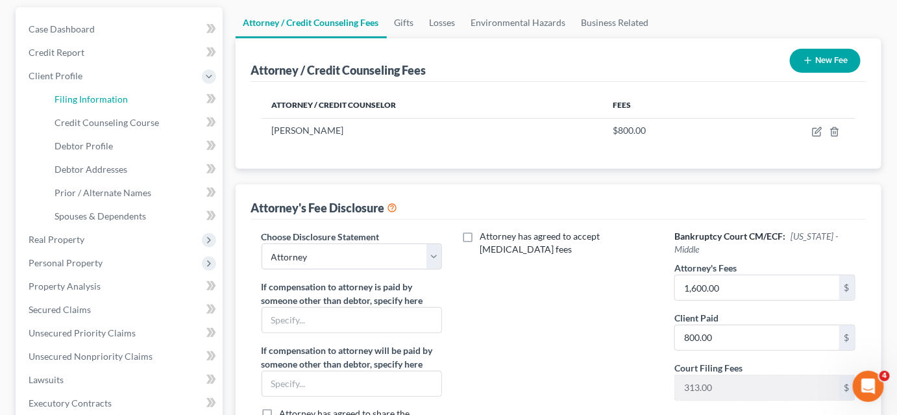
select select "0"
select select "9"
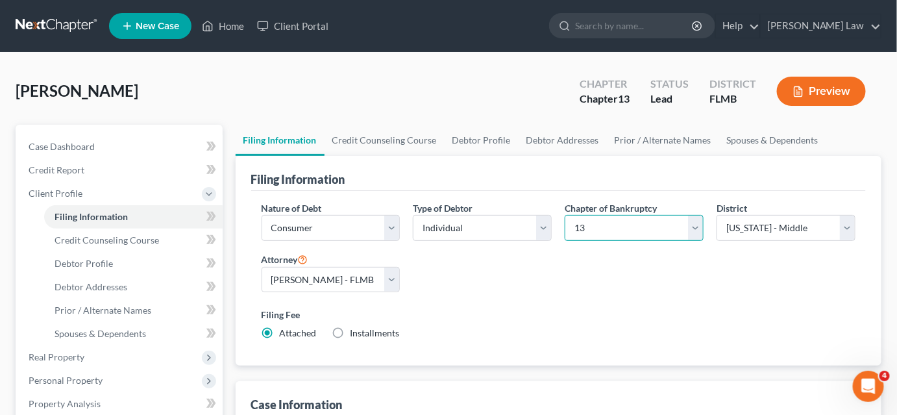
click at [619, 233] on select "Select 7 11 12 13" at bounding box center [634, 228] width 139 height 26
select select "0"
click at [565, 215] on select "Select 7 11 12 13" at bounding box center [634, 228] width 139 height 26
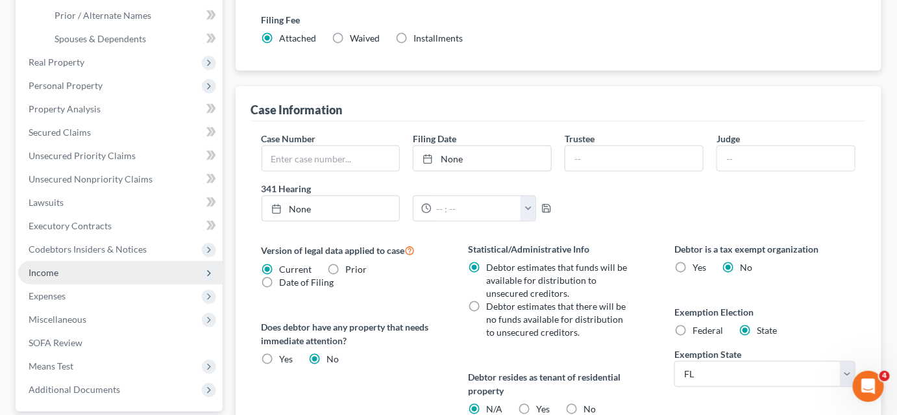
scroll to position [472, 0]
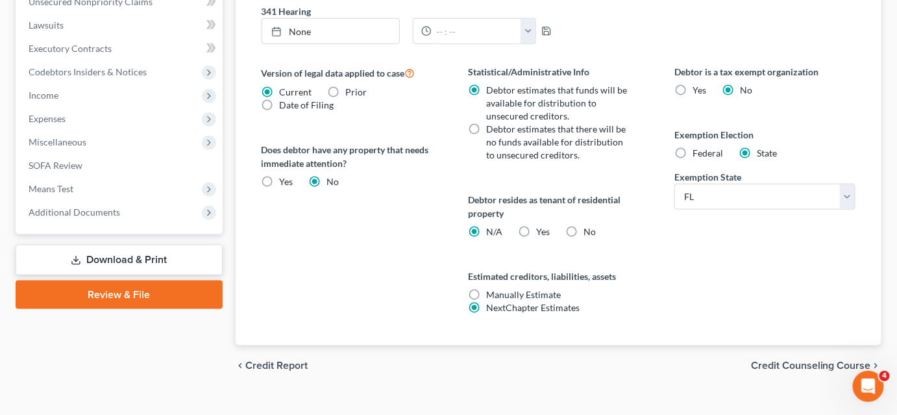
click at [118, 261] on link "Download & Print" at bounding box center [119, 260] width 207 height 31
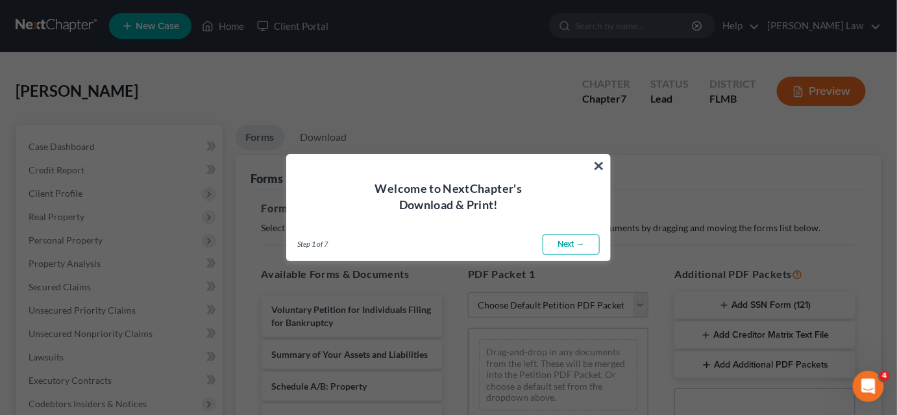
click at [565, 249] on link "Next →" at bounding box center [571, 244] width 57 height 21
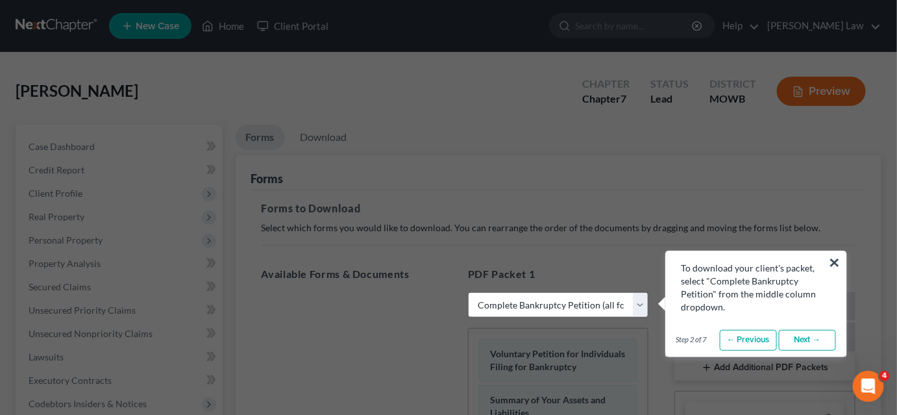
click at [841, 258] on div "To download your client's packet, select "Complete Bankruptcy Petition" from th…" at bounding box center [756, 282] width 180 height 62
click at [841, 259] on button "×" at bounding box center [835, 262] width 12 height 21
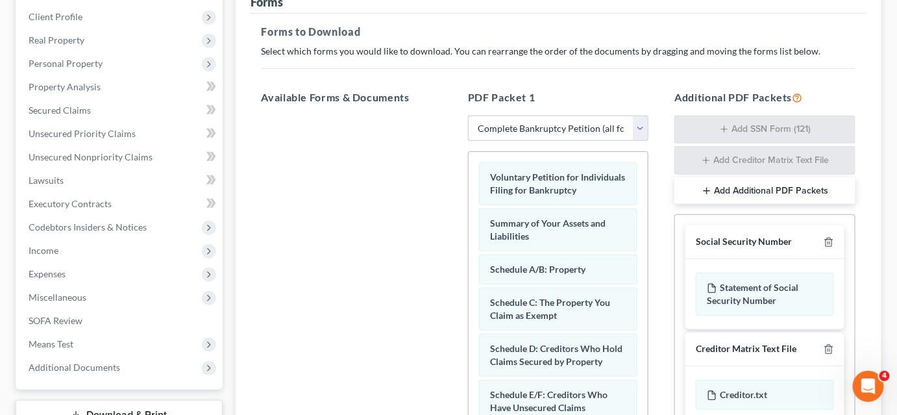
scroll to position [41, 0]
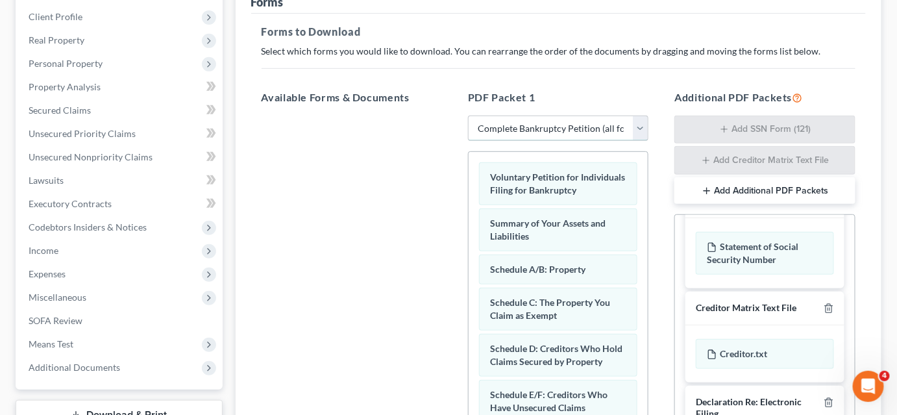
click at [530, 127] on select "Choose Default Petition PDF Packet Complete Bankruptcy Petition (all forms and …" at bounding box center [558, 129] width 180 height 26
select select "3"
click at [468, 116] on select "Choose Default Petition PDF Packet Complete Bankruptcy Petition (all forms and …" at bounding box center [558, 129] width 180 height 26
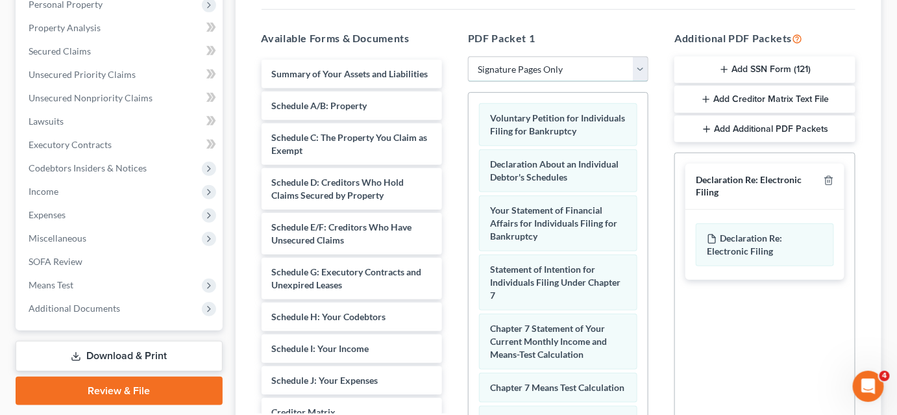
scroll to position [177, 0]
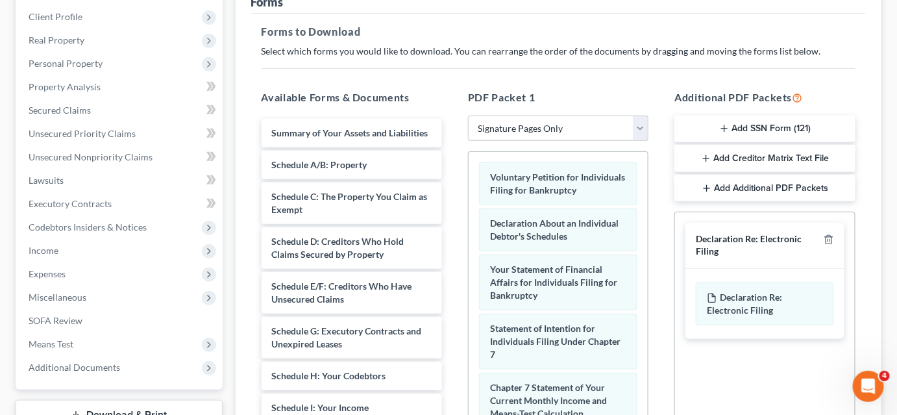
click at [737, 127] on button "Add SSN Form (121)" at bounding box center [764, 129] width 180 height 27
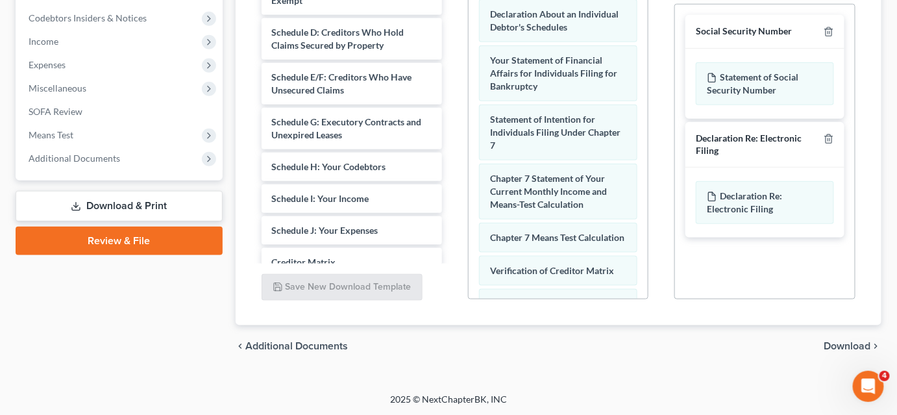
click at [832, 343] on span "Download" at bounding box center [847, 346] width 47 height 10
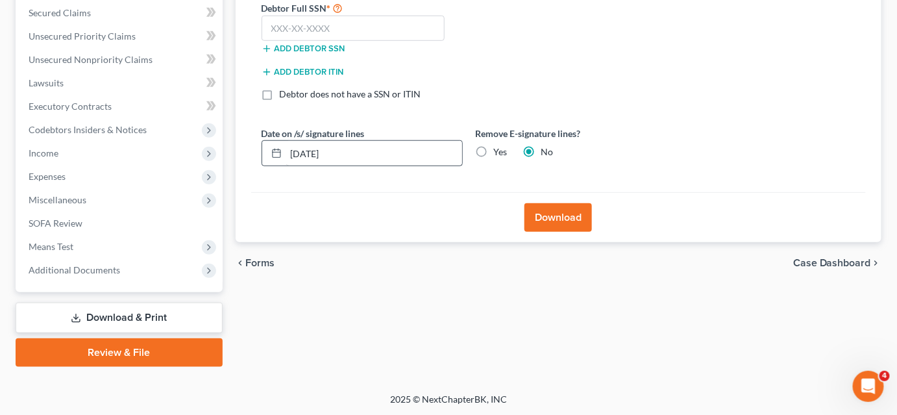
scroll to position [215, 0]
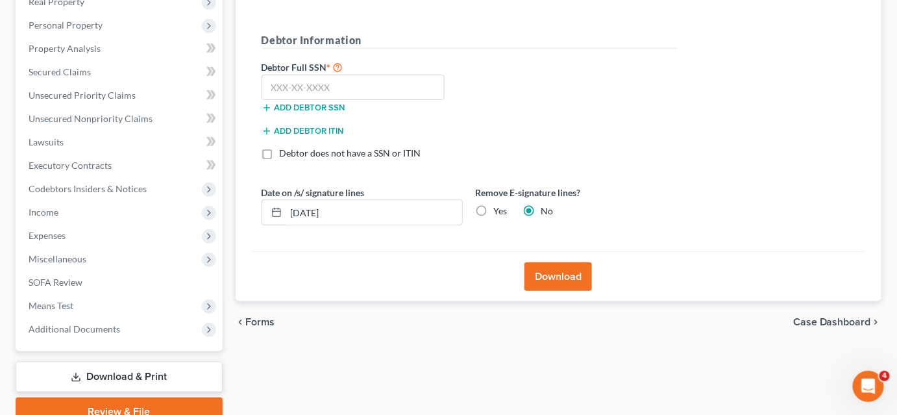
click at [494, 207] on label "Yes" at bounding box center [501, 210] width 14 height 13
click at [499, 207] on input "Yes" at bounding box center [503, 208] width 8 height 8
radio input "true"
radio input "false"
click at [284, 86] on input "text" at bounding box center [354, 88] width 184 height 26
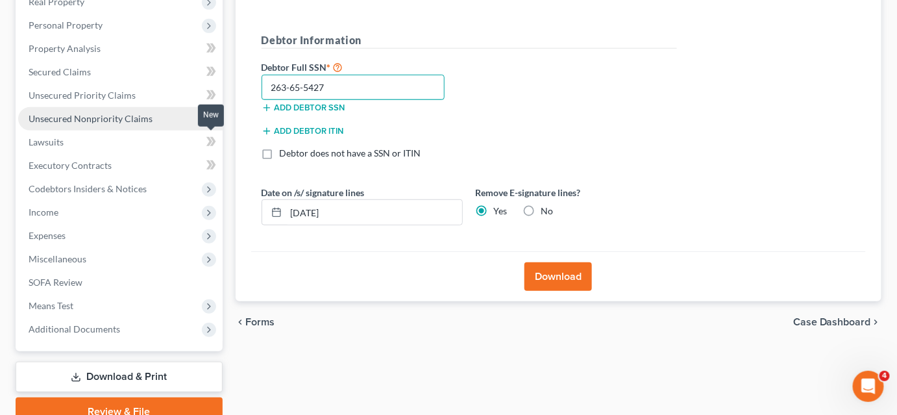
scroll to position [156, 0]
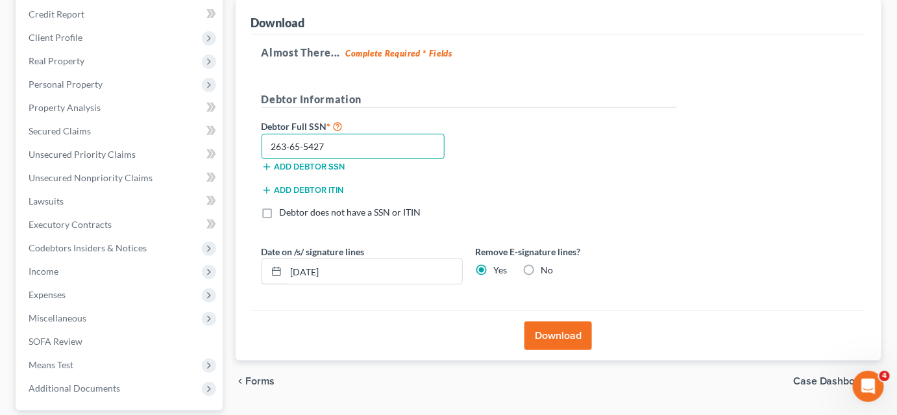
type input "263-65-5427"
click at [533, 331] on button "Download" at bounding box center [559, 335] width 68 height 29
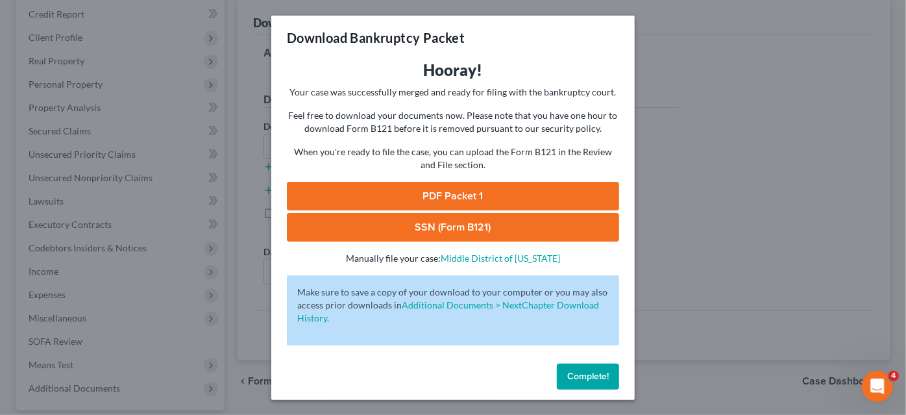
click at [445, 202] on link "PDF Packet 1" at bounding box center [453, 196] width 332 height 29
click at [458, 230] on link "SSN (Form B121)" at bounding box center [453, 227] width 332 height 29
click at [219, 129] on div "Download Bankruptcy Packet Hooray! Your case was successfully merged and ready …" at bounding box center [453, 207] width 906 height 415
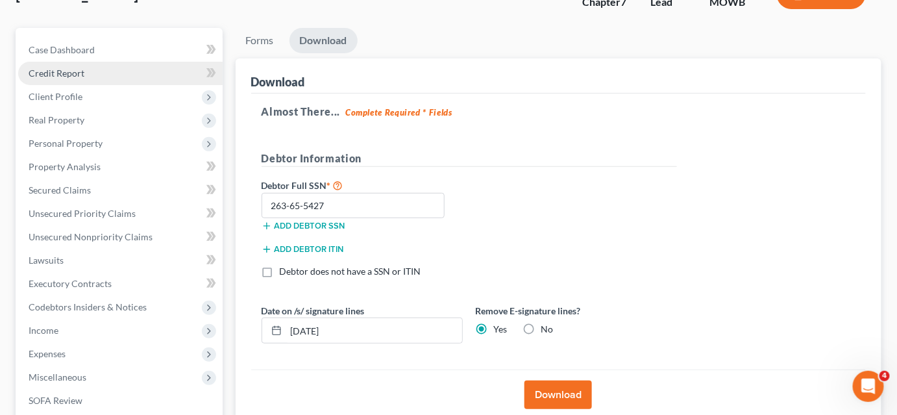
scroll to position [38, 0]
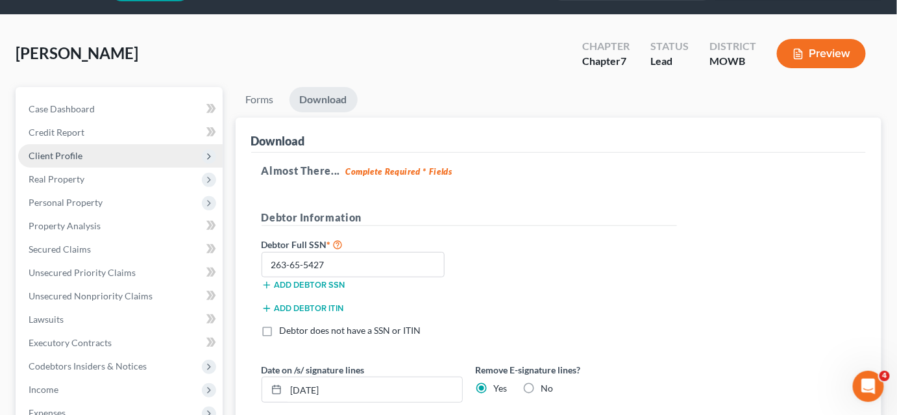
click at [80, 155] on span "Client Profile" at bounding box center [56, 155] width 54 height 11
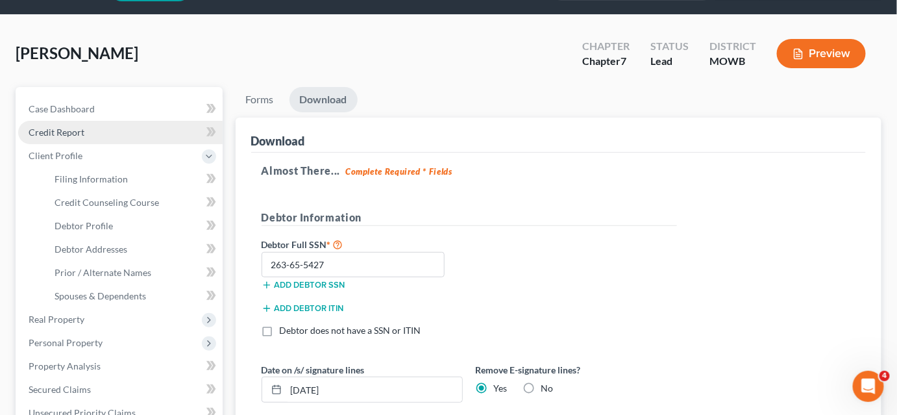
click at [79, 130] on span "Credit Report" at bounding box center [57, 132] width 56 height 11
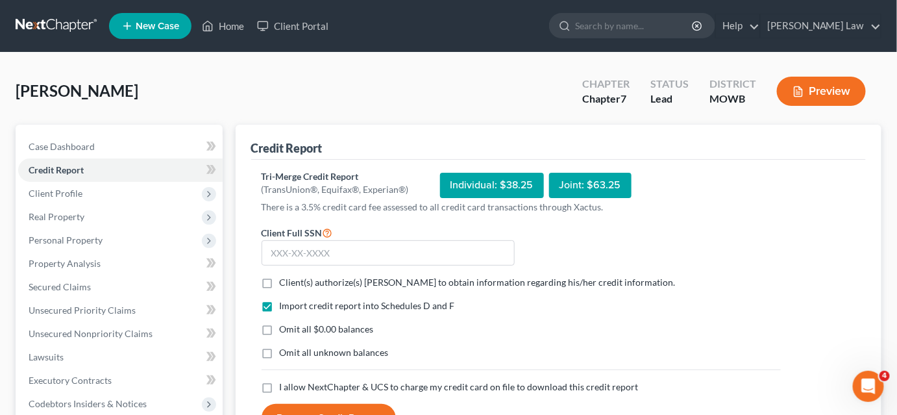
click at [280, 280] on label "Client(s) authorize(s) [PERSON_NAME] to obtain information regarding his/her cr…" at bounding box center [478, 282] width 396 height 13
click at [285, 280] on input "Client(s) authorize(s) [PERSON_NAME] to obtain information regarding his/her cr…" at bounding box center [289, 280] width 8 height 8
checkbox input "true"
click at [280, 330] on label "Omit all $0.00 balances" at bounding box center [327, 329] width 94 height 13
click at [285, 330] on input "Omit all $0.00 balances" at bounding box center [289, 327] width 8 height 8
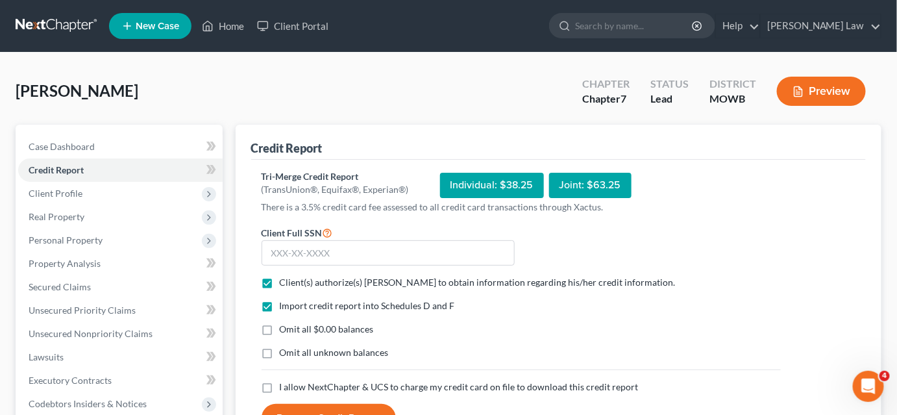
checkbox input "true"
click at [280, 388] on label "I allow NextChapter & UCS to charge my credit card on file to download this cre…" at bounding box center [459, 386] width 359 height 13
click at [285, 388] on input "I allow NextChapter & UCS to charge my credit card on file to download this cre…" at bounding box center [289, 384] width 8 height 8
checkbox input "true"
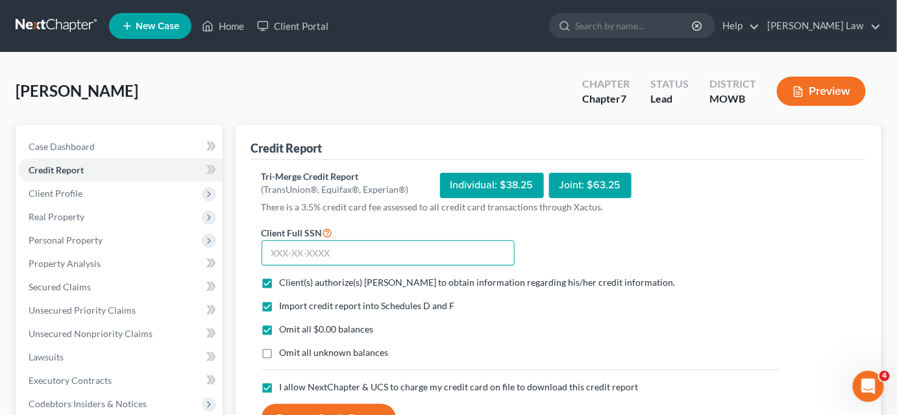
click at [323, 248] on input "text" at bounding box center [388, 253] width 253 height 26
type input "263-65-5427"
click at [338, 406] on button "Request Credit Report" at bounding box center [329, 418] width 134 height 29
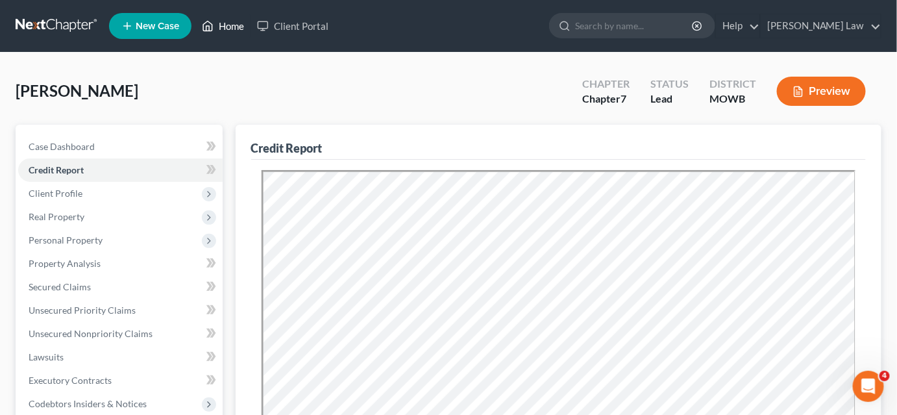
click at [225, 24] on link "Home" at bounding box center [222, 25] width 55 height 23
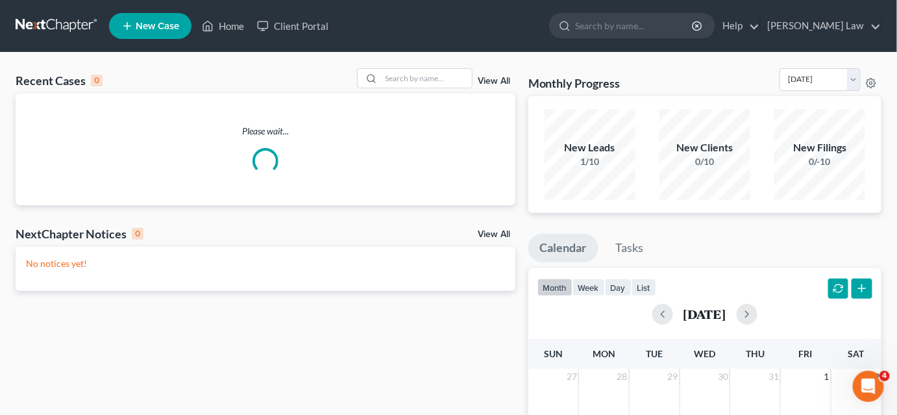
click at [151, 27] on span "New Case" at bounding box center [157, 26] width 43 height 10
select select "15"
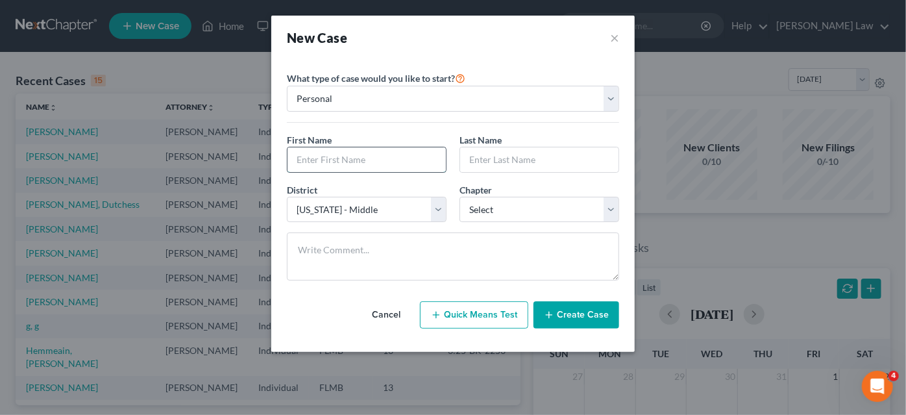
click at [338, 161] on input "text" at bounding box center [367, 159] width 158 height 25
type input "[PERSON_NAME]"
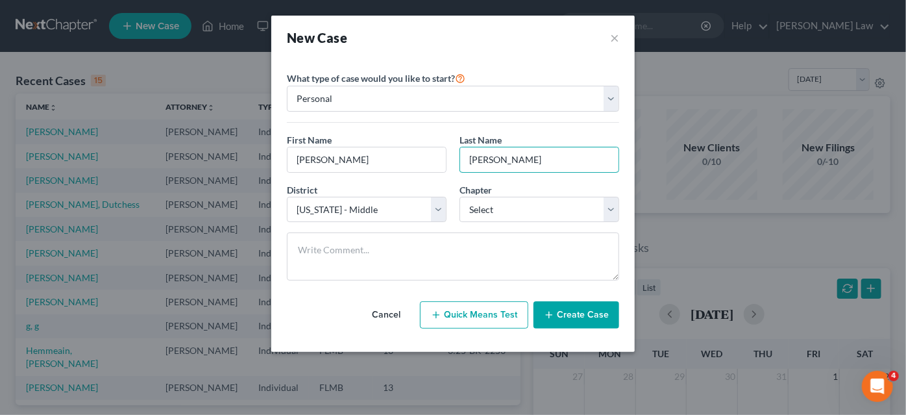
type input "[PERSON_NAME]"
click at [482, 203] on select "Select 7 11 12 13" at bounding box center [540, 210] width 160 height 26
select select "0"
click at [460, 197] on select "Select 7 11 12 13" at bounding box center [540, 210] width 160 height 26
click at [561, 316] on button "Create Case" at bounding box center [577, 314] width 86 height 27
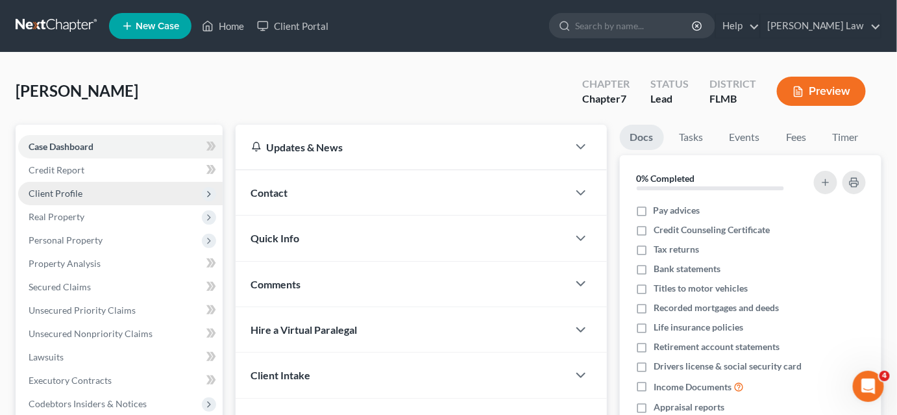
click at [88, 198] on span "Client Profile" at bounding box center [120, 193] width 204 height 23
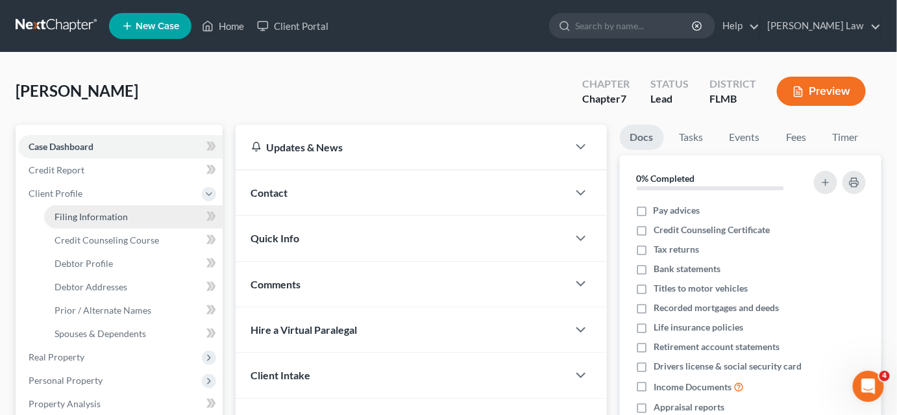
click at [159, 218] on link "Filing Information" at bounding box center [133, 216] width 179 height 23
select select "1"
select select "0"
select select "15"
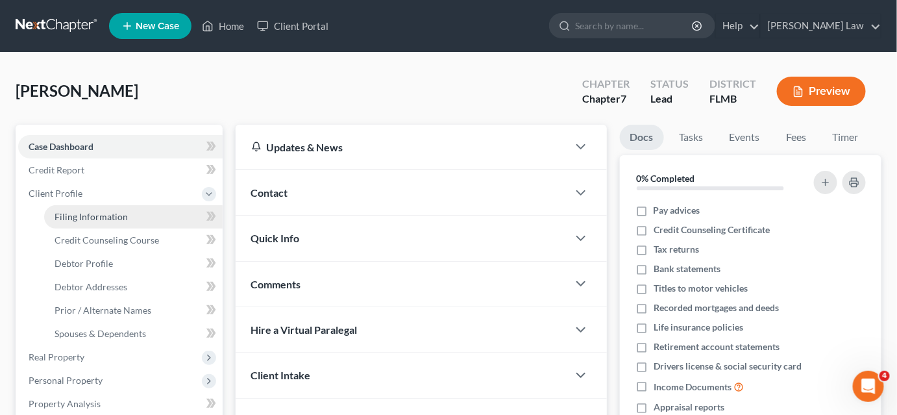
select select "0"
select select "9"
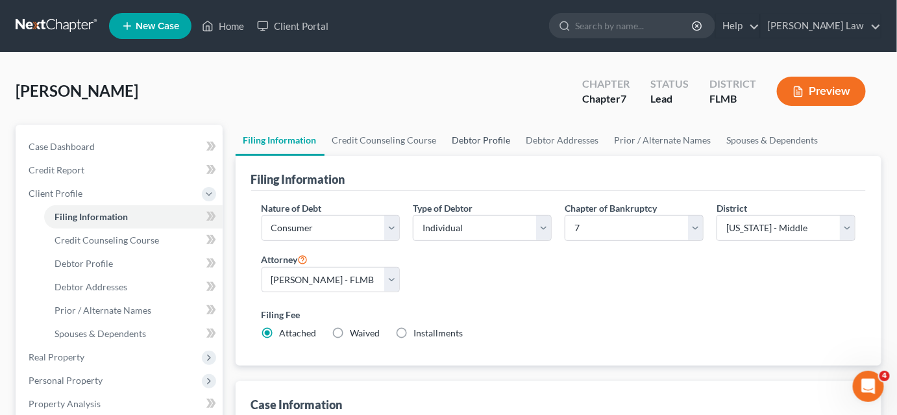
click at [458, 132] on link "Debtor Profile" at bounding box center [482, 140] width 74 height 31
select select "0"
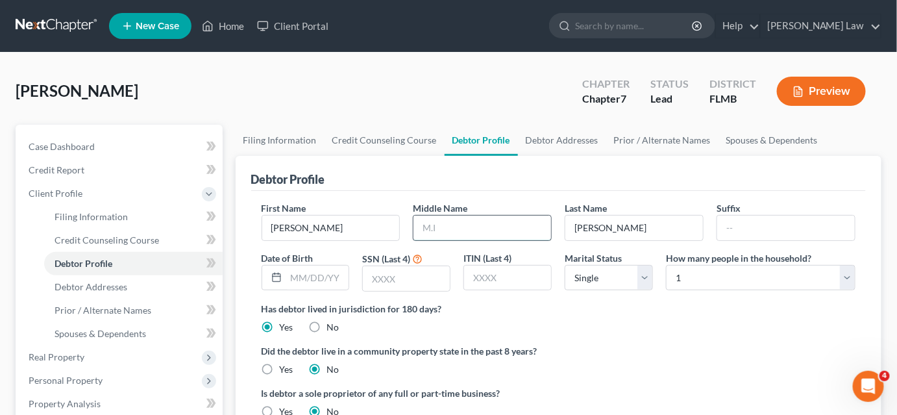
click at [438, 227] on input "text" at bounding box center [483, 228] width 138 height 25
type input "[PERSON_NAME]"
type input "[DATE]"
type input "9683"
click at [365, 138] on link "Credit Counseling Course" at bounding box center [385, 140] width 120 height 31
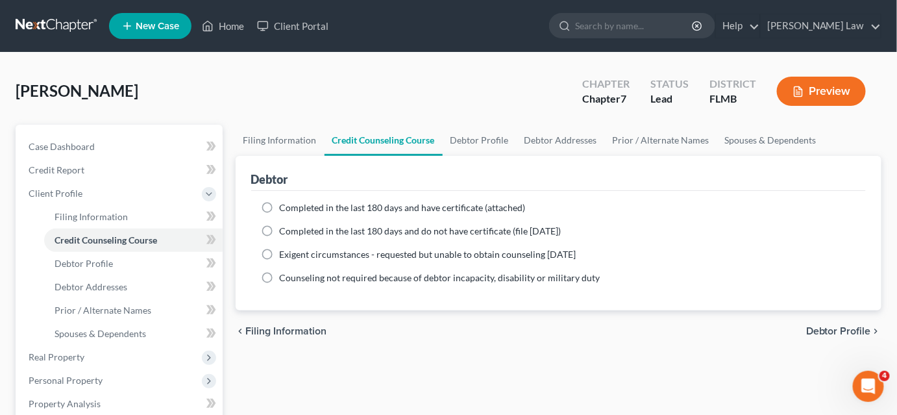
click at [280, 205] on label "Completed in the last 180 days and have certificate (attached)" at bounding box center [403, 207] width 246 height 13
click at [285, 205] on input "Completed in the last 180 days and have certificate (attached)" at bounding box center [289, 205] width 8 height 8
radio input "true"
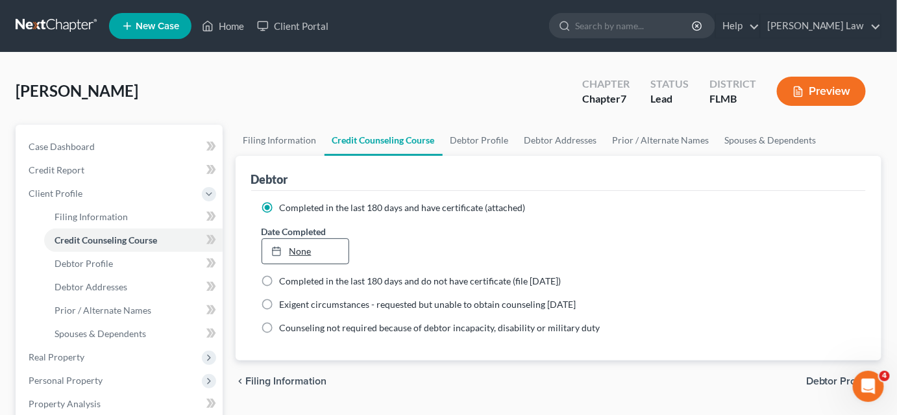
click at [312, 250] on link "None" at bounding box center [305, 251] width 87 height 25
type input "[DATE]"
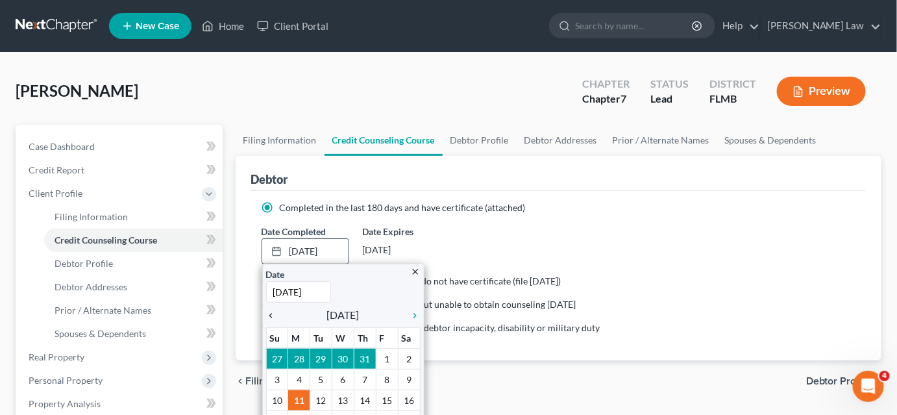
click at [269, 312] on icon "chevron_left" at bounding box center [274, 315] width 17 height 10
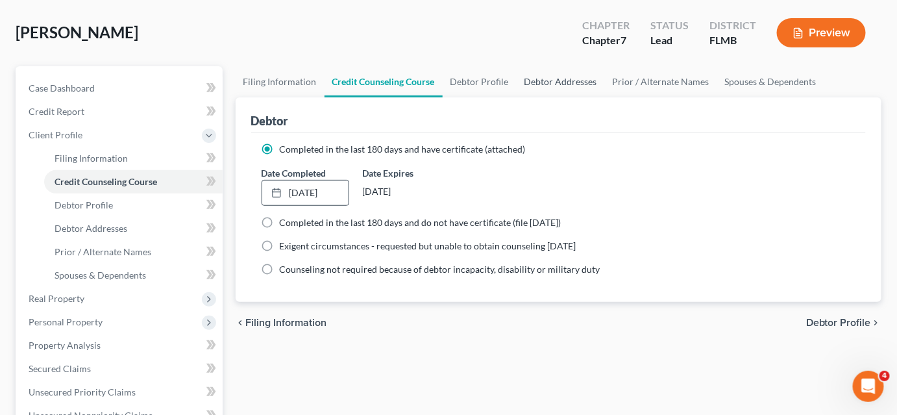
click at [543, 79] on link "Debtor Addresses" at bounding box center [561, 81] width 88 height 31
select select "0"
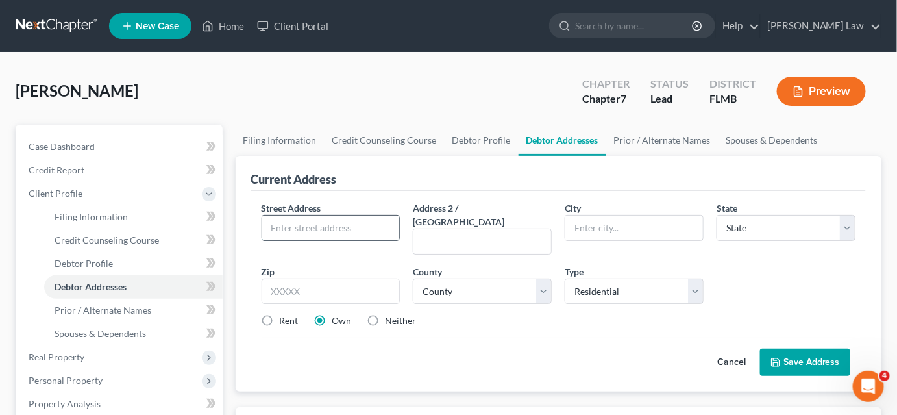
click at [296, 229] on input "text" at bounding box center [331, 228] width 138 height 25
type input "[STREET_ADDRESS]"
type input "[GEOGRAPHIC_DATA]"
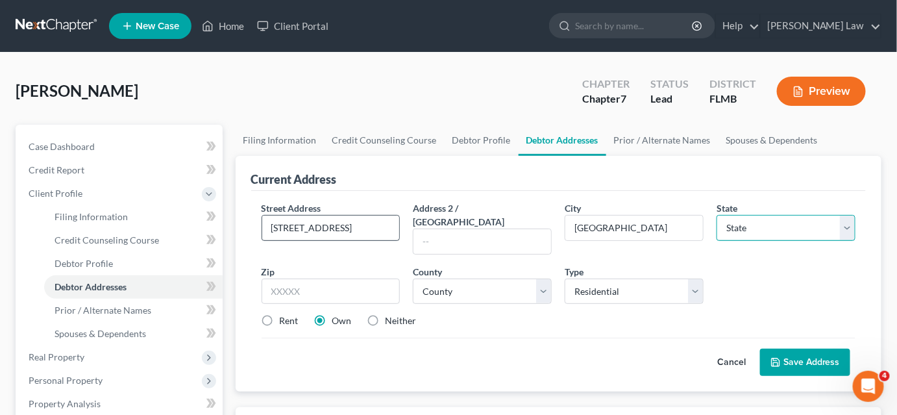
select select "9"
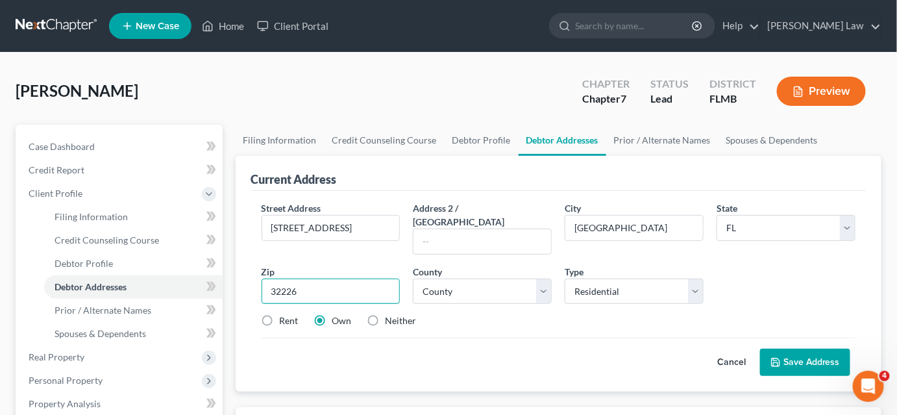
type input "32226"
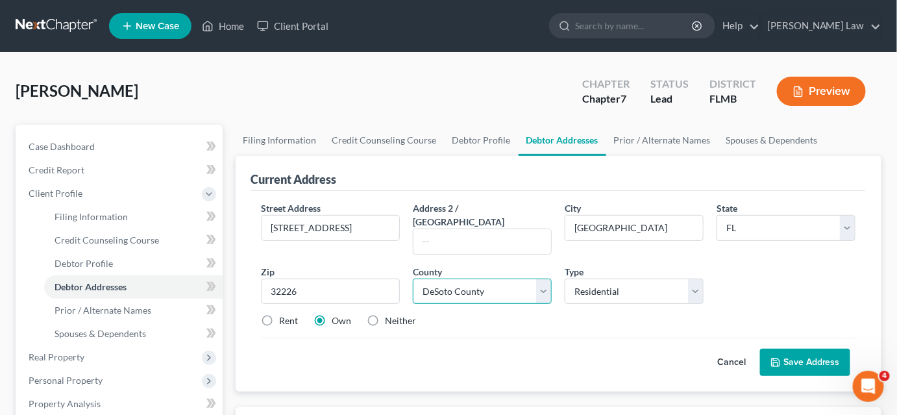
select select "14"
click at [386, 314] on label "Neither" at bounding box center [401, 320] width 31 height 13
click at [391, 314] on input "Neither" at bounding box center [395, 318] width 8 height 8
radio input "true"
click at [800, 349] on button "Save Address" at bounding box center [805, 362] width 90 height 27
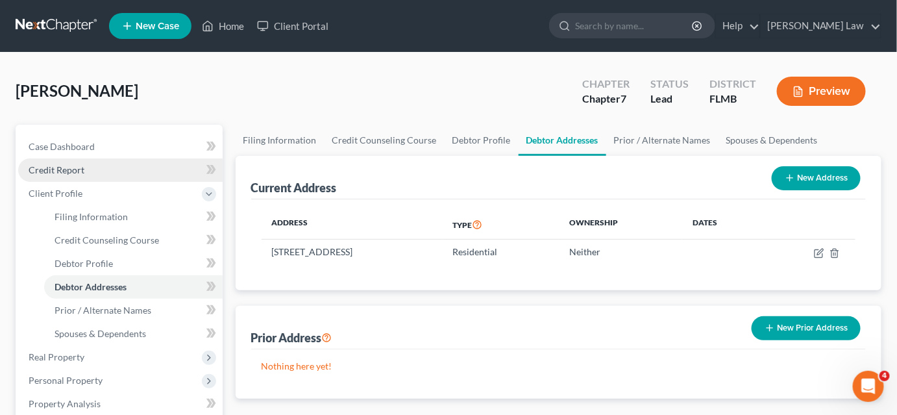
click at [103, 174] on link "Credit Report" at bounding box center [120, 169] width 204 height 23
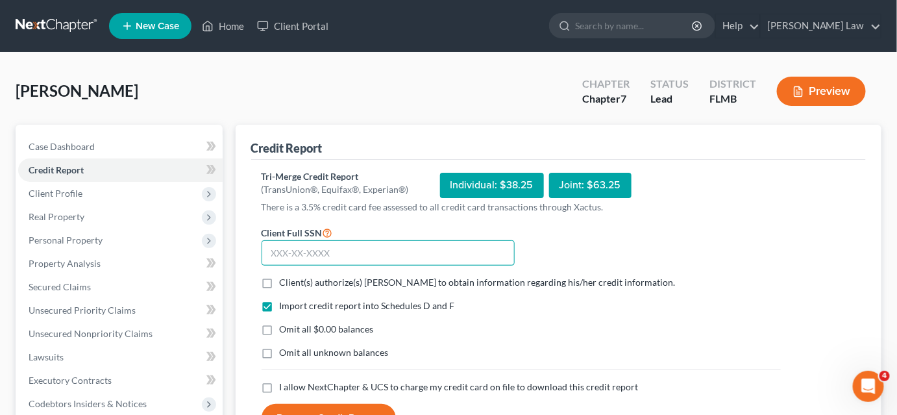
click at [314, 256] on input "text" at bounding box center [388, 253] width 253 height 26
type input "259-61-9683"
click at [280, 281] on label "Client(s) authorize(s) [PERSON_NAME] to obtain information regarding his/her cr…" at bounding box center [478, 282] width 396 height 13
click at [285, 281] on input "Client(s) authorize(s) [PERSON_NAME] to obtain information regarding his/her cr…" at bounding box center [289, 280] width 8 height 8
checkbox input "true"
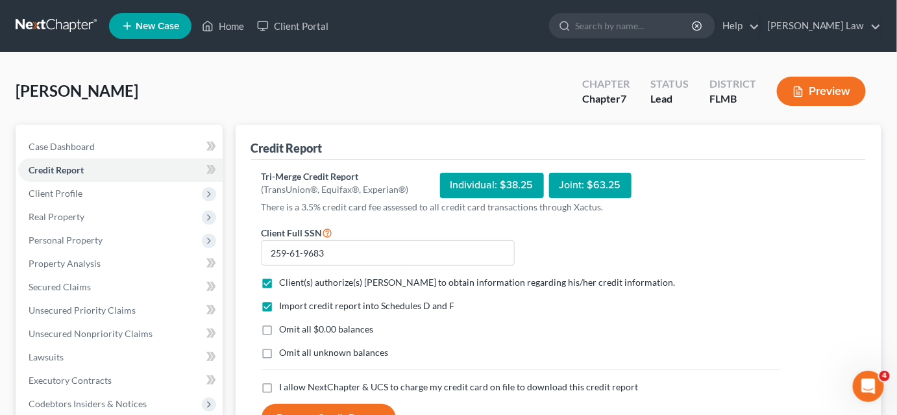
click at [280, 351] on label "Omit all unknown balances" at bounding box center [334, 352] width 109 height 13
click at [285, 351] on input "Omit all unknown balances" at bounding box center [289, 350] width 8 height 8
click at [280, 355] on label "Omit all unknown balances" at bounding box center [334, 352] width 109 height 13
click at [285, 354] on input "Omit all unknown balances" at bounding box center [289, 350] width 8 height 8
click at [280, 353] on label "Omit all unknown balances" at bounding box center [334, 352] width 109 height 13
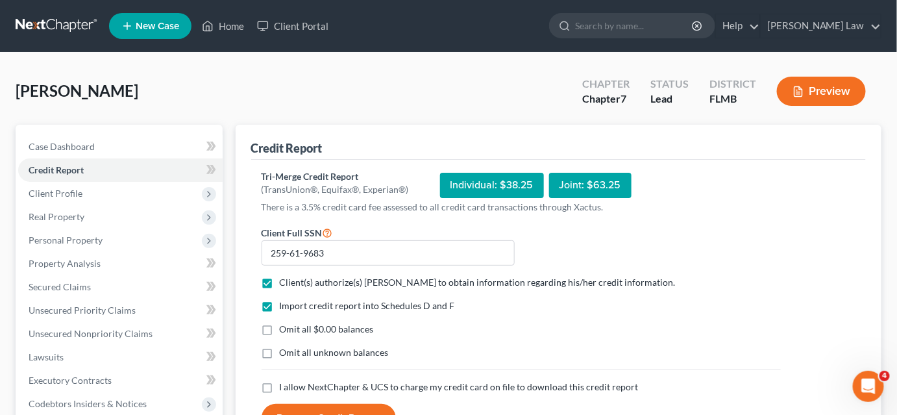
click at [285, 353] on input "Omit all unknown balances" at bounding box center [289, 350] width 8 height 8
checkbox input "true"
click at [280, 384] on label "I allow NextChapter & UCS to charge my credit card on file to download this cre…" at bounding box center [459, 386] width 359 height 13
click at [285, 384] on input "I allow NextChapter & UCS to charge my credit card on file to download this cre…" at bounding box center [289, 384] width 8 height 8
checkbox input "true"
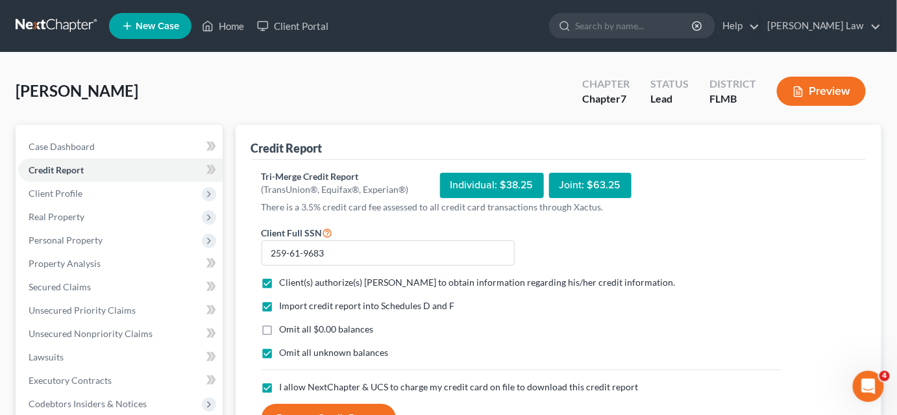
click at [284, 410] on button "Request Credit Report" at bounding box center [329, 418] width 134 height 29
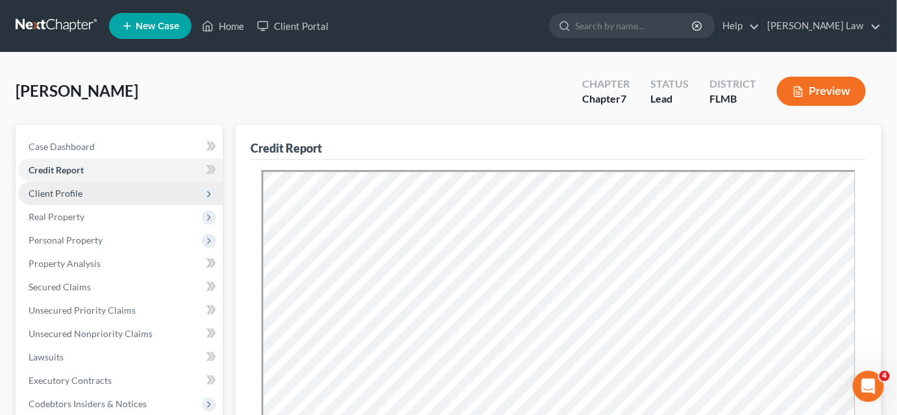
click at [95, 191] on span "Client Profile" at bounding box center [120, 193] width 204 height 23
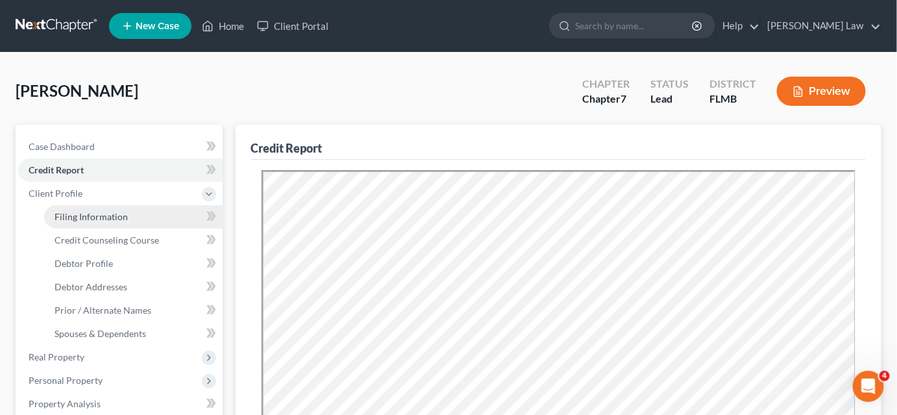
click at [131, 216] on link "Filing Information" at bounding box center [133, 216] width 179 height 23
select select "1"
select select "0"
select select "15"
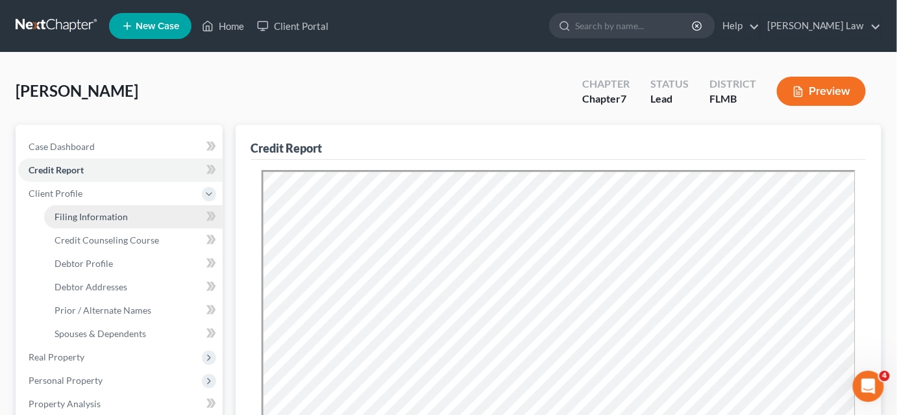
select select "0"
select select "9"
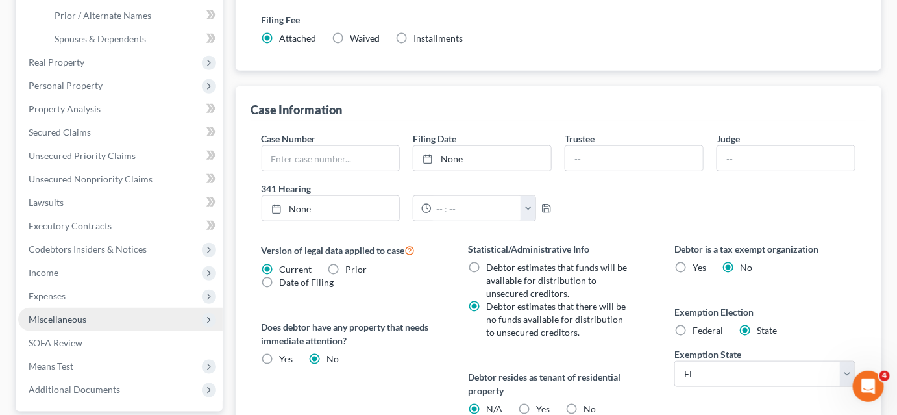
scroll to position [413, 0]
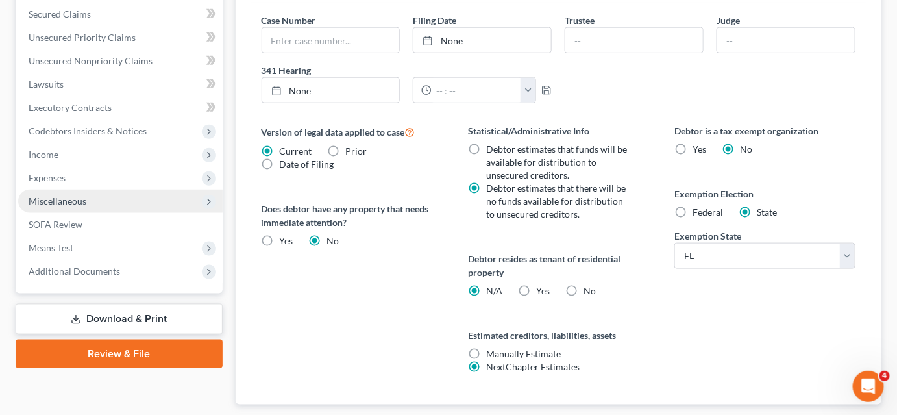
click at [107, 195] on span "Miscellaneous" at bounding box center [120, 201] width 204 height 23
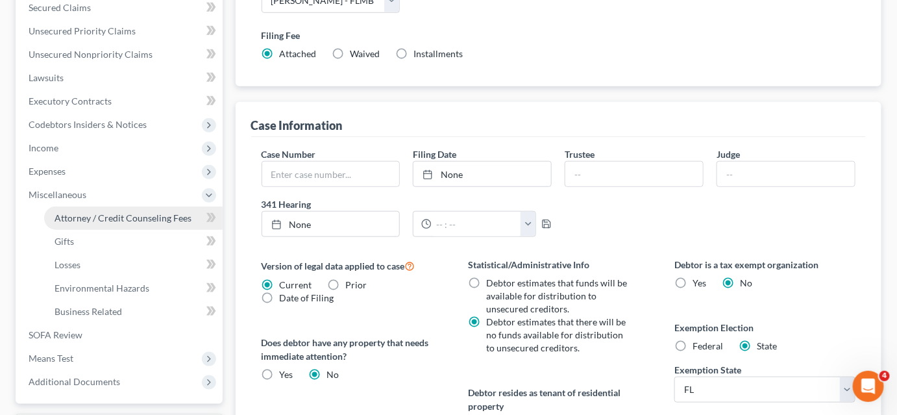
scroll to position [273, 0]
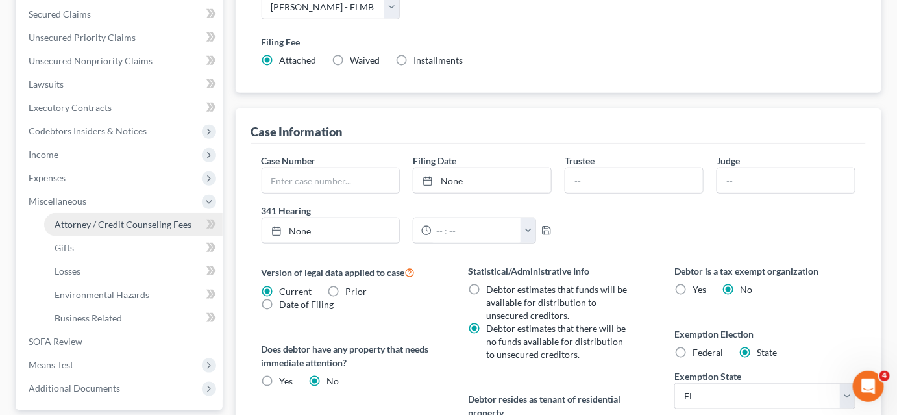
click at [126, 226] on span "Attorney / Credit Counseling Fees" at bounding box center [123, 224] width 137 height 11
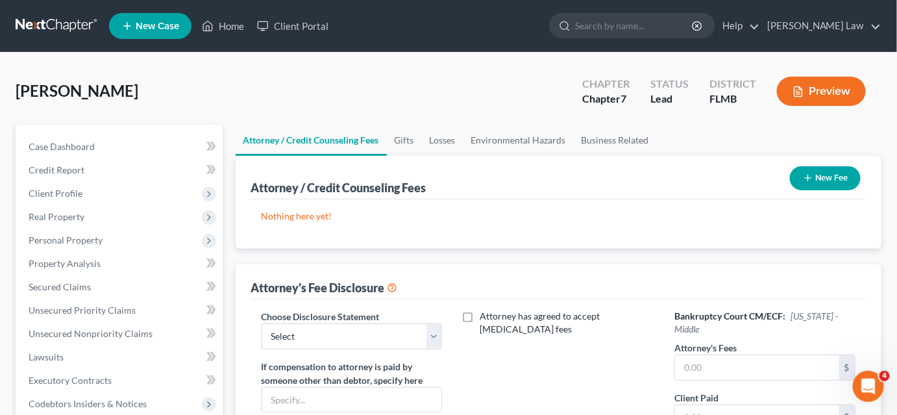
scroll to position [118, 0]
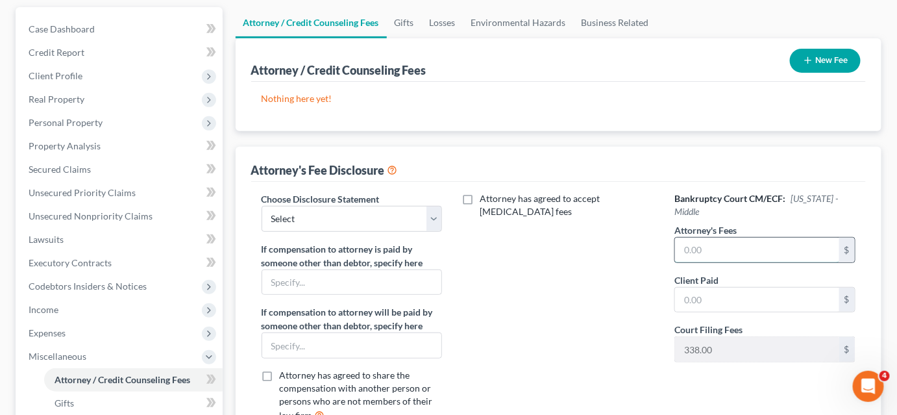
click at [695, 241] on input "text" at bounding box center [757, 250] width 164 height 25
type input "2,000.00"
click at [697, 288] on input "text" at bounding box center [757, 300] width 164 height 25
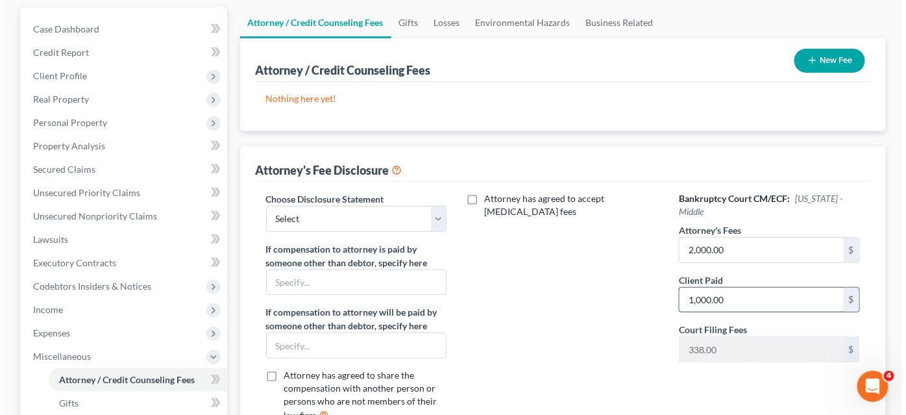
scroll to position [0, 0]
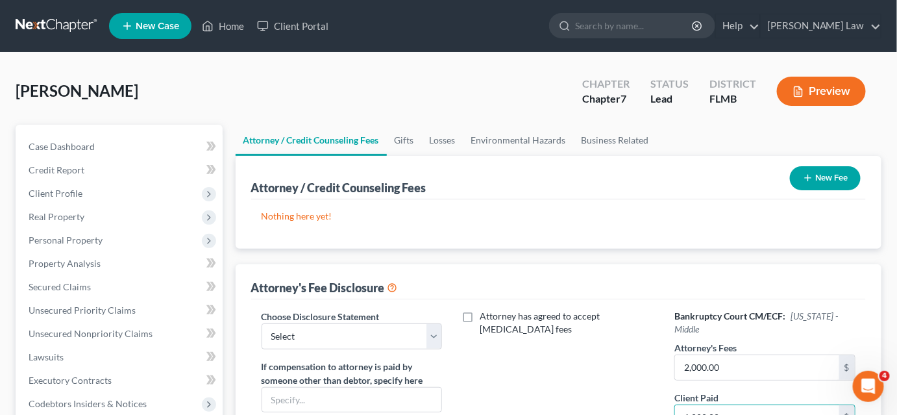
type input "1,000.00"
click at [811, 176] on icon "button" at bounding box center [808, 178] width 10 height 10
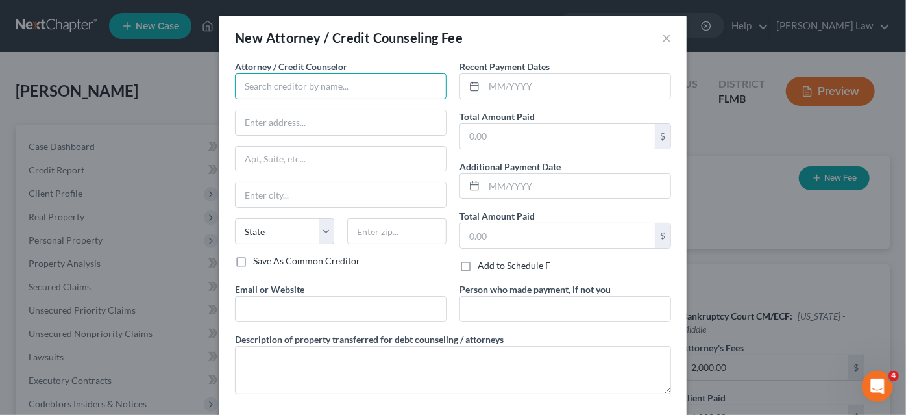
click at [365, 88] on input "text" at bounding box center [341, 86] width 212 height 26
type input "[PERSON_NAME]"
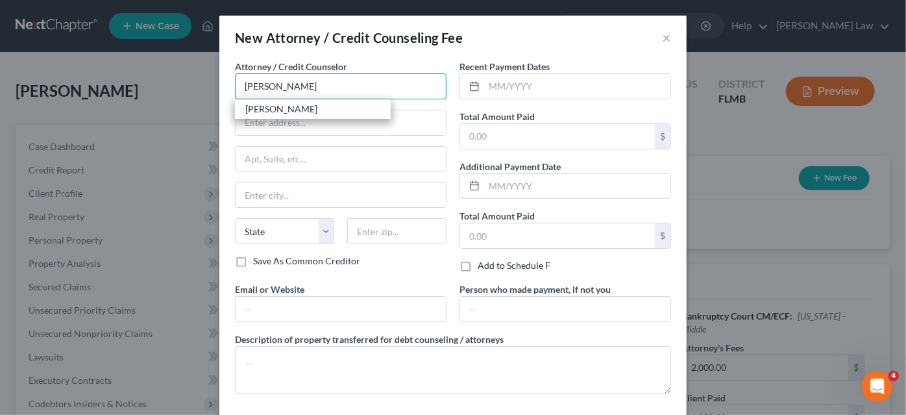
type input "[STREET_ADDRESS]"
type input "#404"
type input "[GEOGRAPHIC_DATA]"
select select "9"
type input "32202"
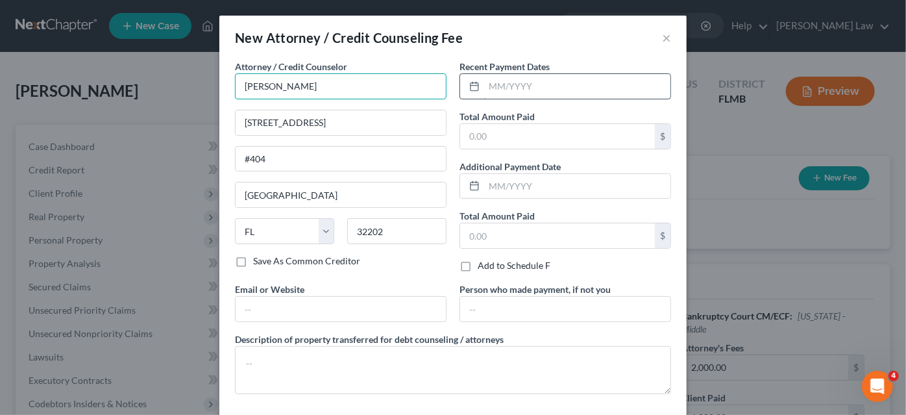
type input "[PERSON_NAME]"
click at [515, 89] on input "text" at bounding box center [577, 86] width 186 height 25
type input "[DATE]"
click at [496, 136] on input "text" at bounding box center [557, 136] width 195 height 25
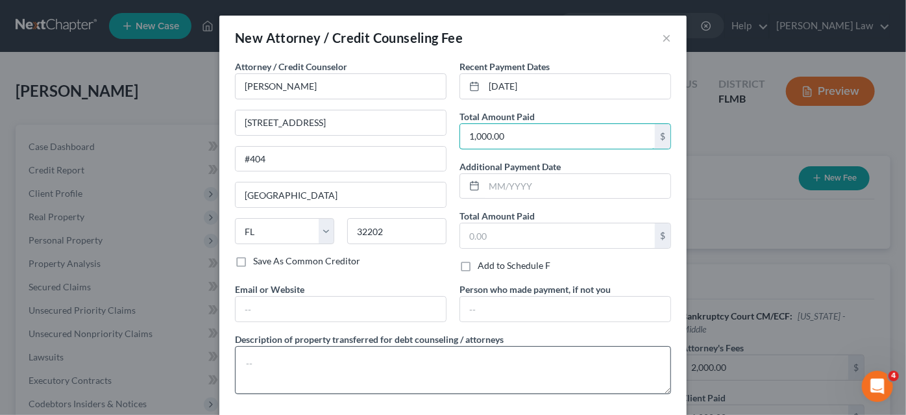
type input "1,000.00"
click at [312, 357] on textarea at bounding box center [453, 370] width 436 height 48
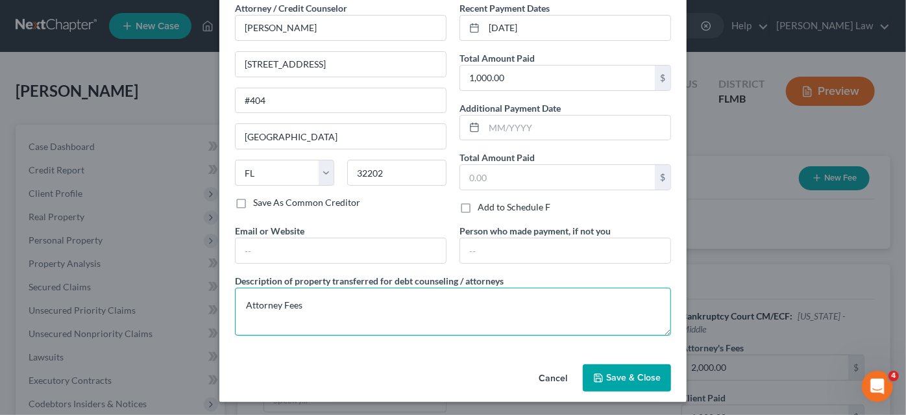
type textarea "Attorney Fees"
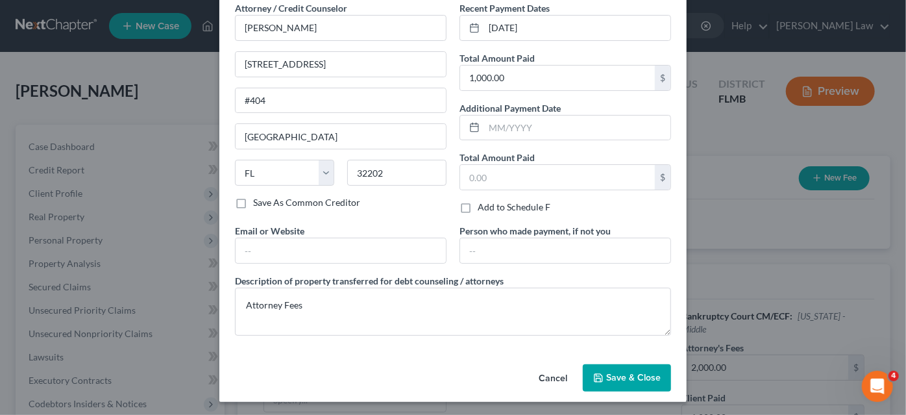
click at [619, 375] on span "Save & Close" at bounding box center [633, 377] width 55 height 11
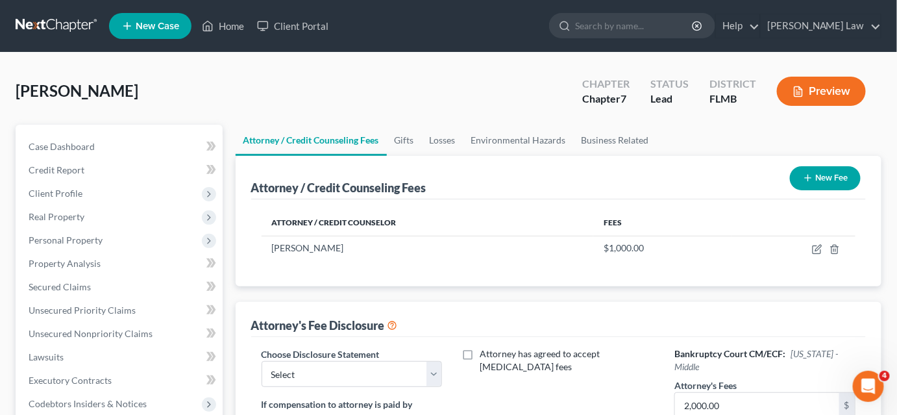
click at [811, 173] on icon "button" at bounding box center [808, 178] width 10 height 10
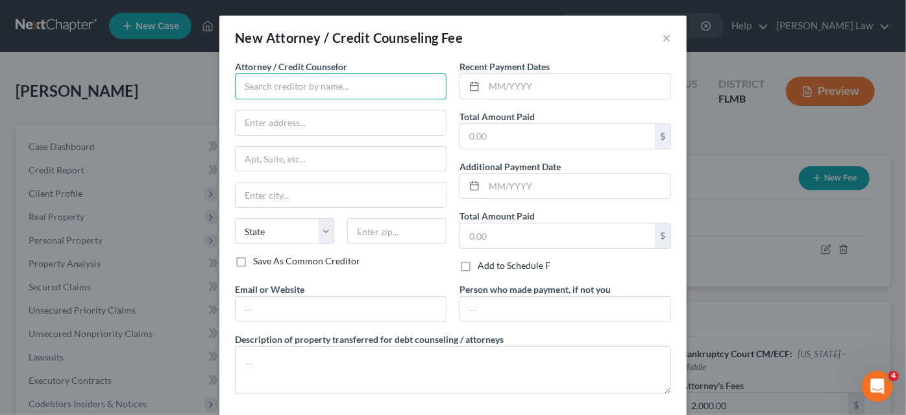
click at [277, 86] on input "text" at bounding box center [341, 86] width 212 height 26
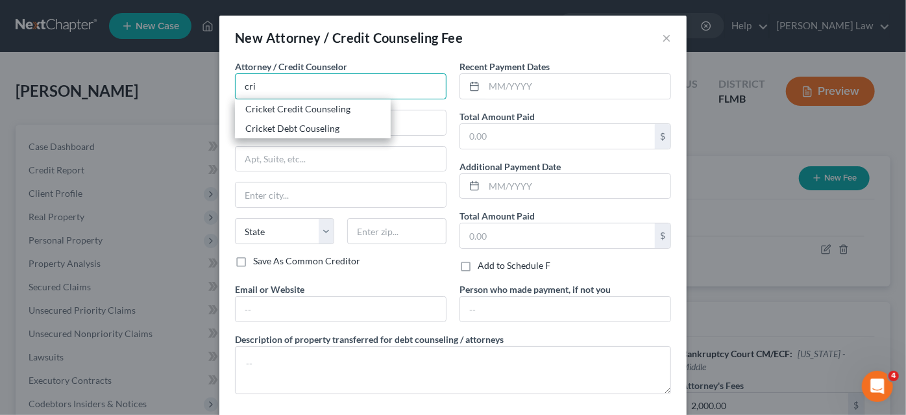
type input "Cricket Credit Counseling"
type input "n/a"
select select "9"
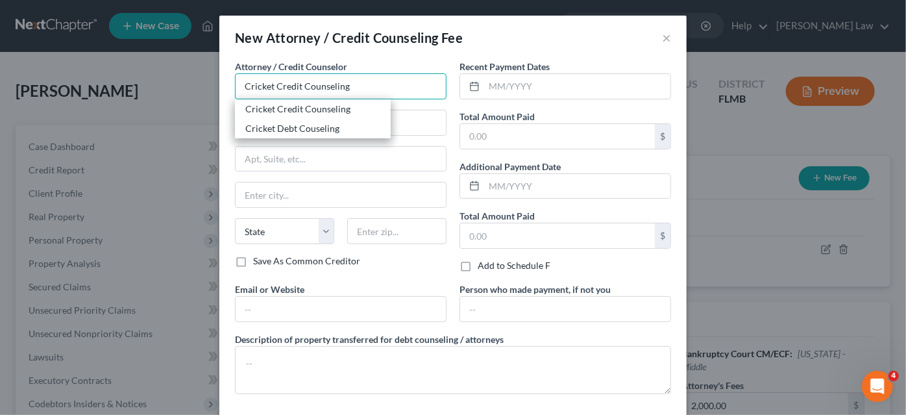
type input "n/a"
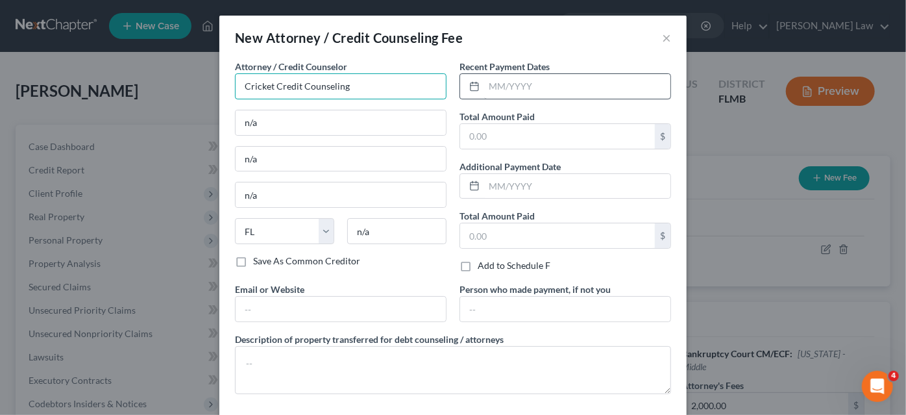
type input "Cricket Credit Counseling"
click at [534, 86] on input "text" at bounding box center [577, 86] width 186 height 25
type input "[DATE]"
click at [513, 134] on input "text" at bounding box center [557, 136] width 195 height 25
type input "24.00"
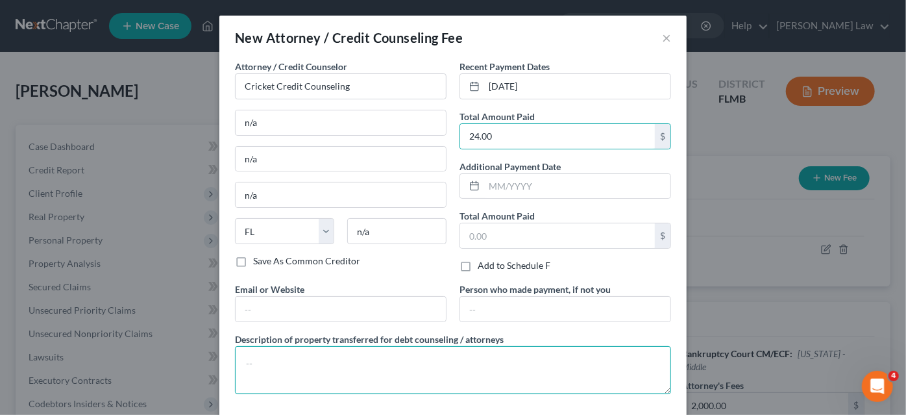
click at [351, 357] on textarea at bounding box center [453, 370] width 436 height 48
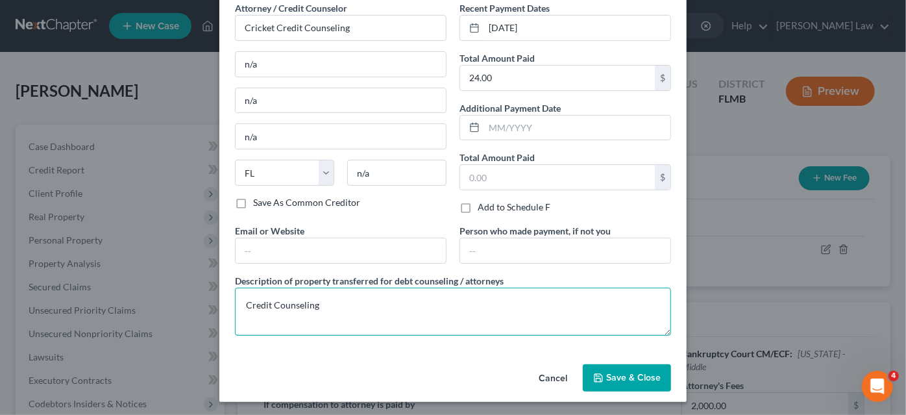
type textarea "Credit Counseling"
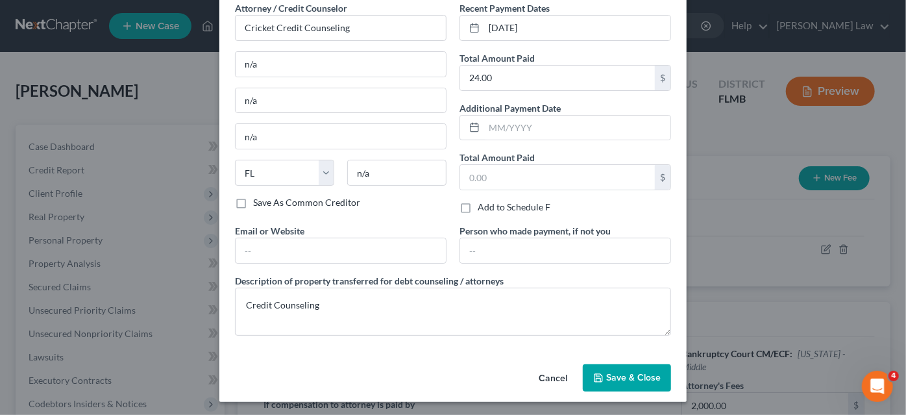
click at [608, 378] on span "Save & Close" at bounding box center [633, 377] width 55 height 11
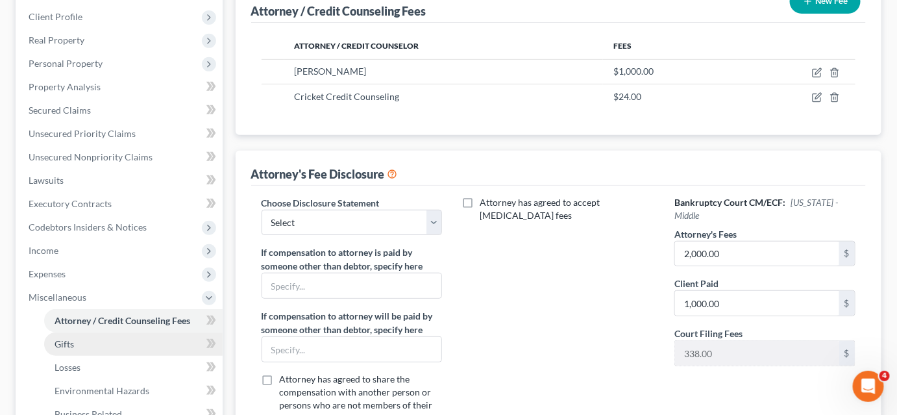
scroll to position [354, 0]
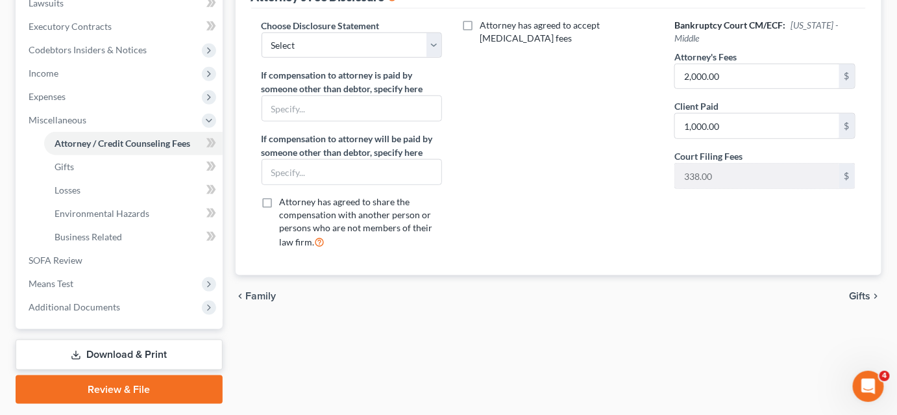
click at [110, 351] on link "Download & Print" at bounding box center [119, 355] width 207 height 31
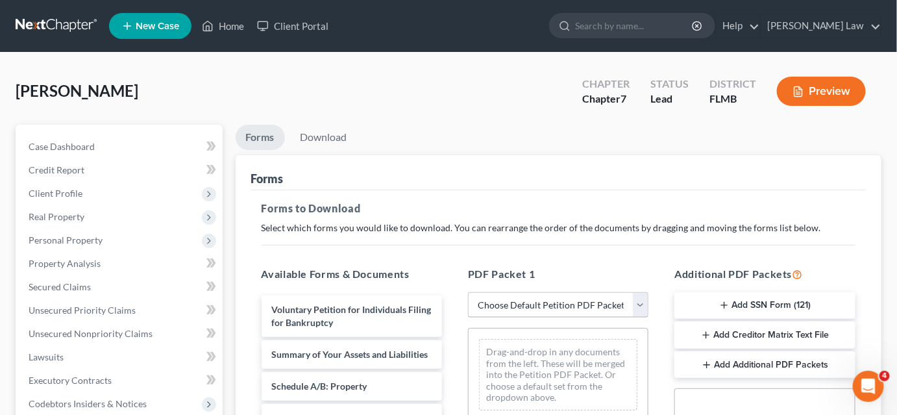
click at [499, 308] on select "Choose Default Petition PDF Packet Complete Bankruptcy Petition (all forms and …" at bounding box center [558, 305] width 180 height 26
select select "3"
click at [468, 292] on select "Choose Default Petition PDF Packet Complete Bankruptcy Petition (all forms and …" at bounding box center [558, 305] width 180 height 26
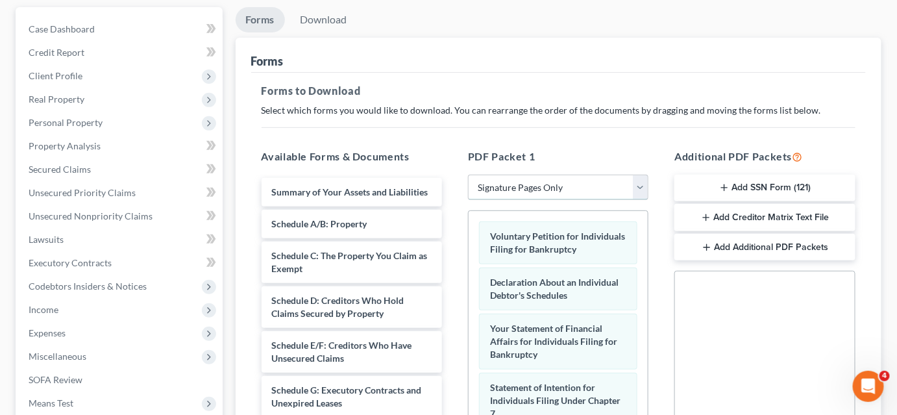
scroll to position [177, 0]
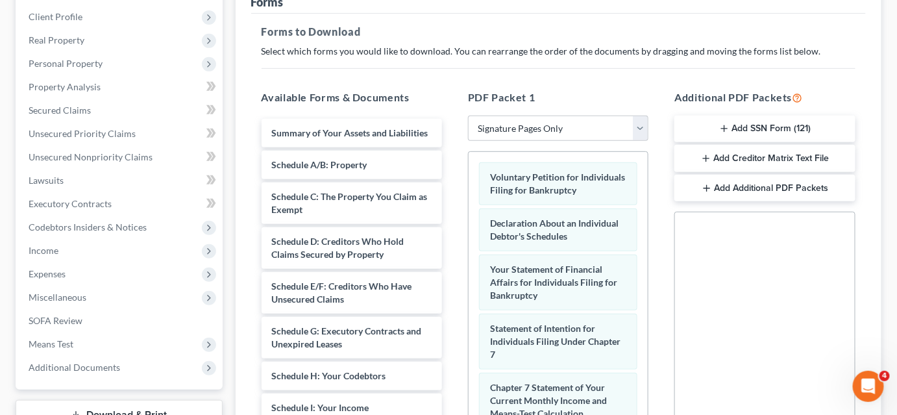
click at [736, 129] on button "Add SSN Form (121)" at bounding box center [764, 129] width 180 height 27
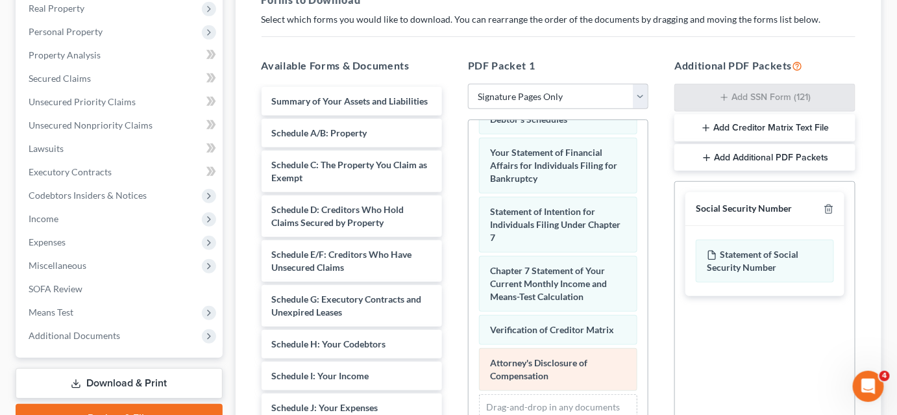
scroll to position [327, 0]
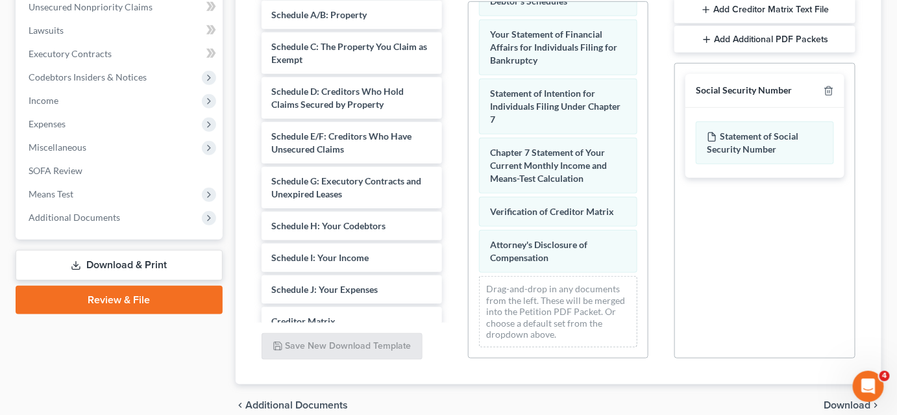
click at [827, 402] on span "Download" at bounding box center [847, 405] width 47 height 10
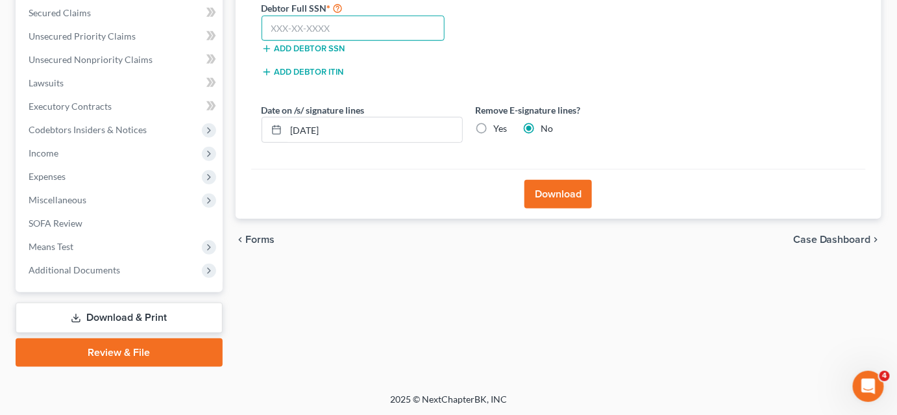
click at [275, 27] on input "text" at bounding box center [354, 29] width 184 height 26
type input "259-61-9683"
click at [494, 129] on label "Yes" at bounding box center [501, 128] width 14 height 13
click at [499, 129] on input "Yes" at bounding box center [503, 126] width 8 height 8
radio input "true"
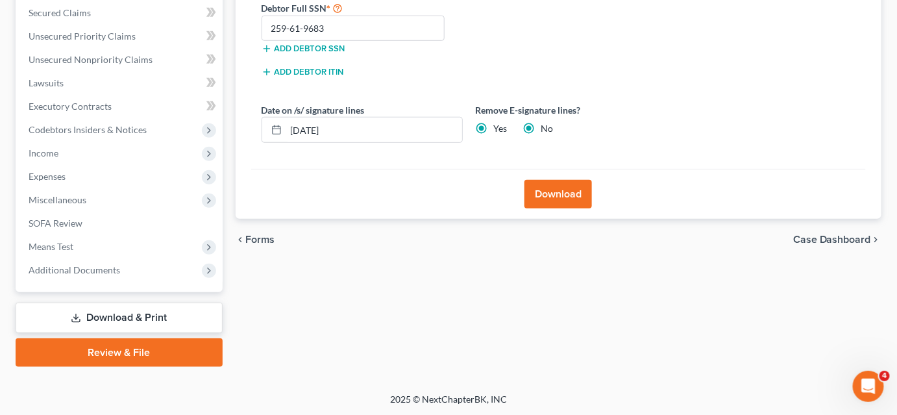
radio input "false"
click at [576, 195] on button "Download" at bounding box center [559, 194] width 68 height 29
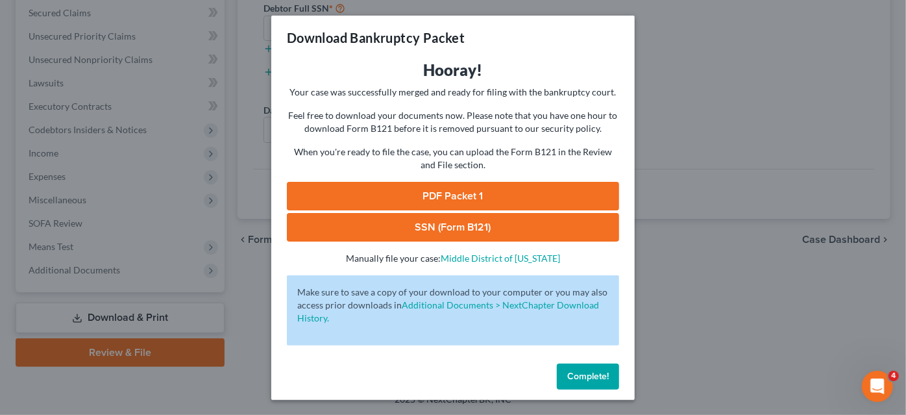
click at [541, 195] on link "PDF Packet 1" at bounding box center [453, 196] width 332 height 29
click at [416, 229] on link "SSN (Form B121)" at bounding box center [453, 227] width 332 height 29
